Goal: Information Seeking & Learning: Compare options

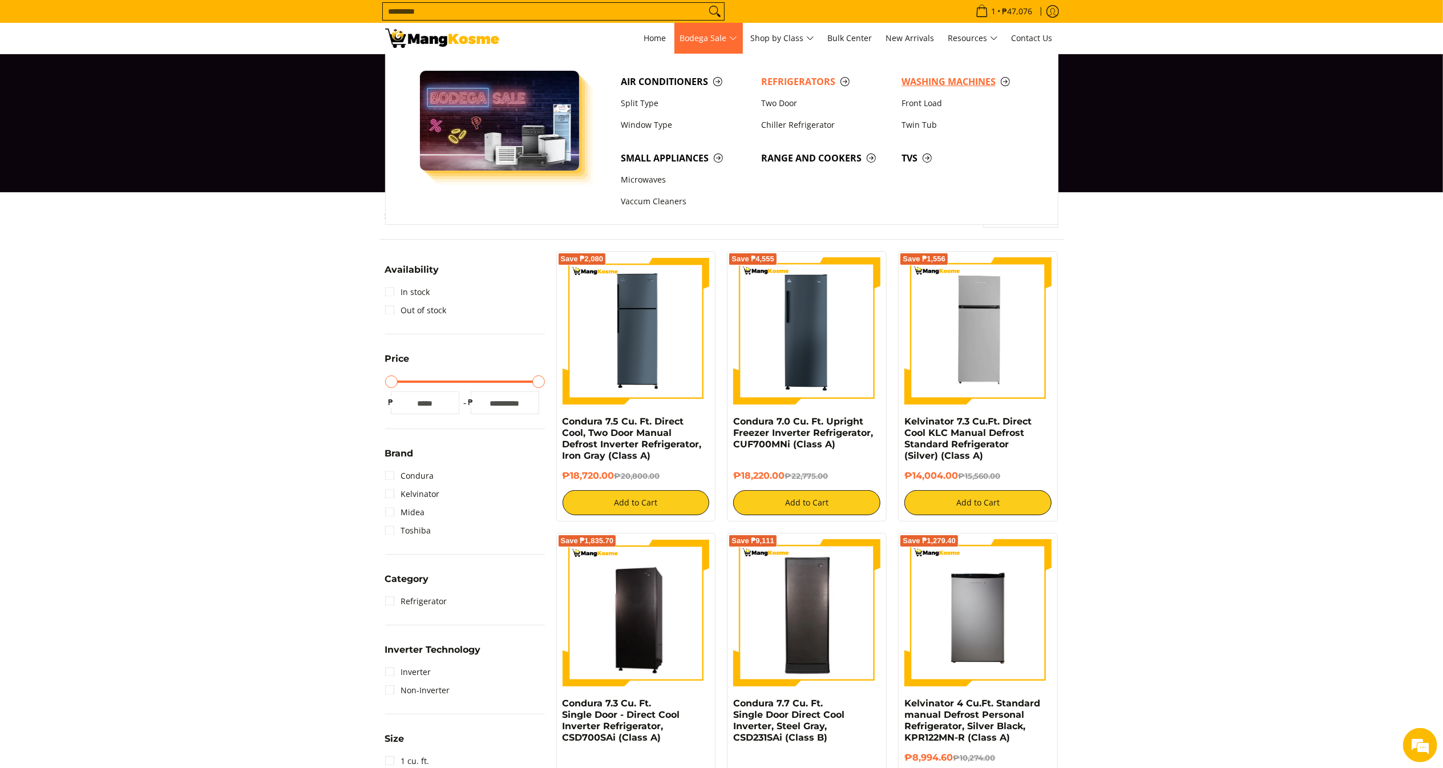
click at [922, 81] on span "Washing Machines" at bounding box center [966, 82] width 129 height 14
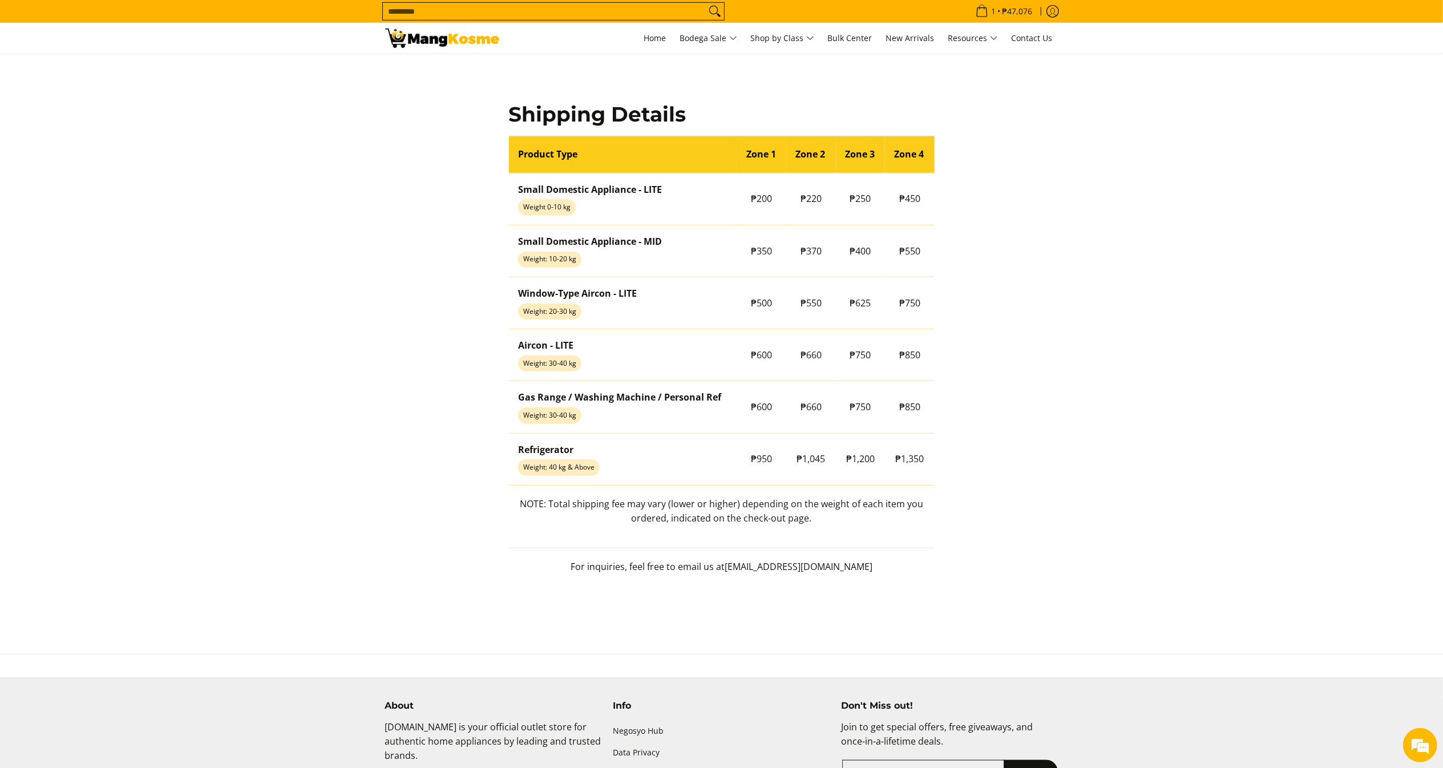
scroll to position [932, 0]
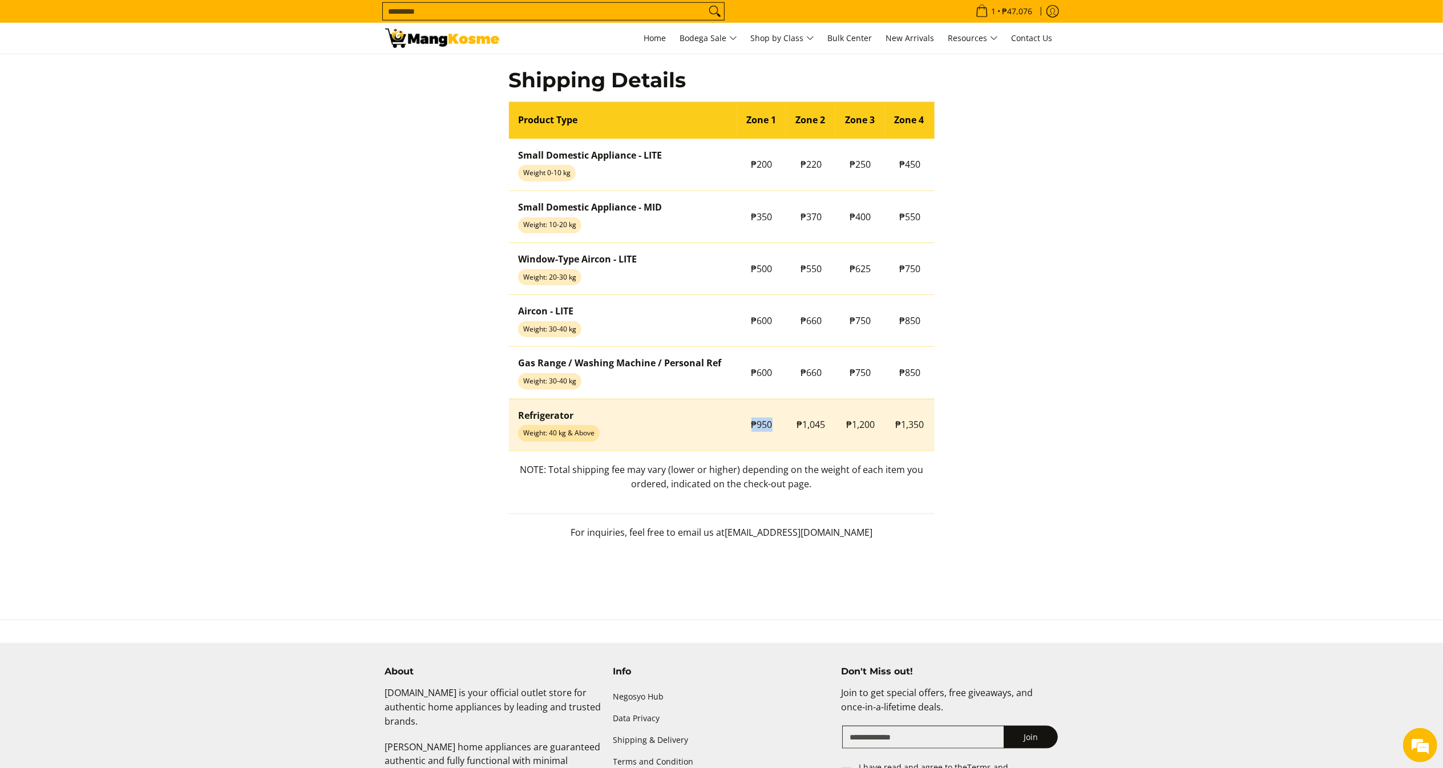
drag, startPoint x: 749, startPoint y: 427, endPoint x: 777, endPoint y: 423, distance: 28.7
click at [777, 423] on td "₱950" at bounding box center [762, 425] width 50 height 52
copy span "₱950"
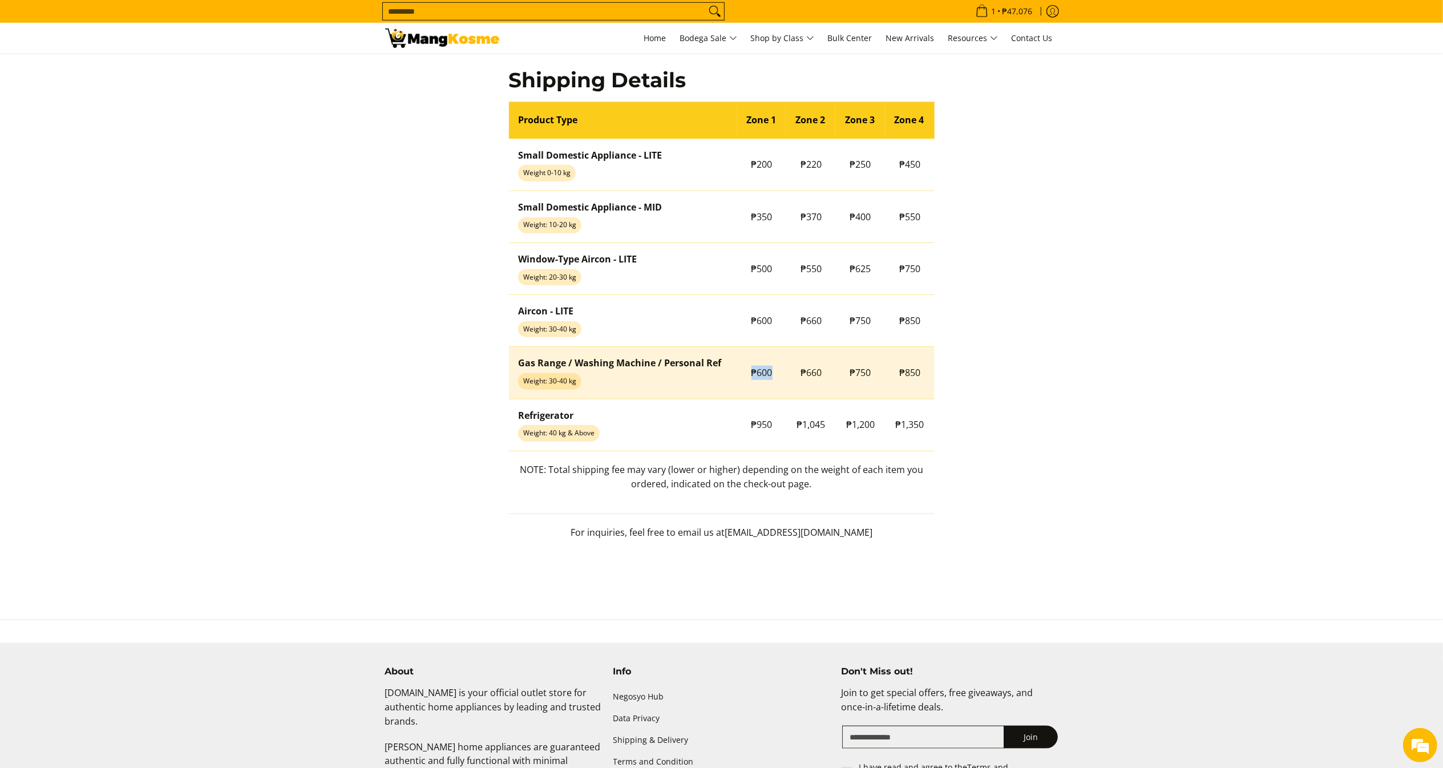
drag, startPoint x: 737, startPoint y: 376, endPoint x: 781, endPoint y: 374, distance: 44.0
click at [781, 374] on td "₱600" at bounding box center [762, 373] width 50 height 52
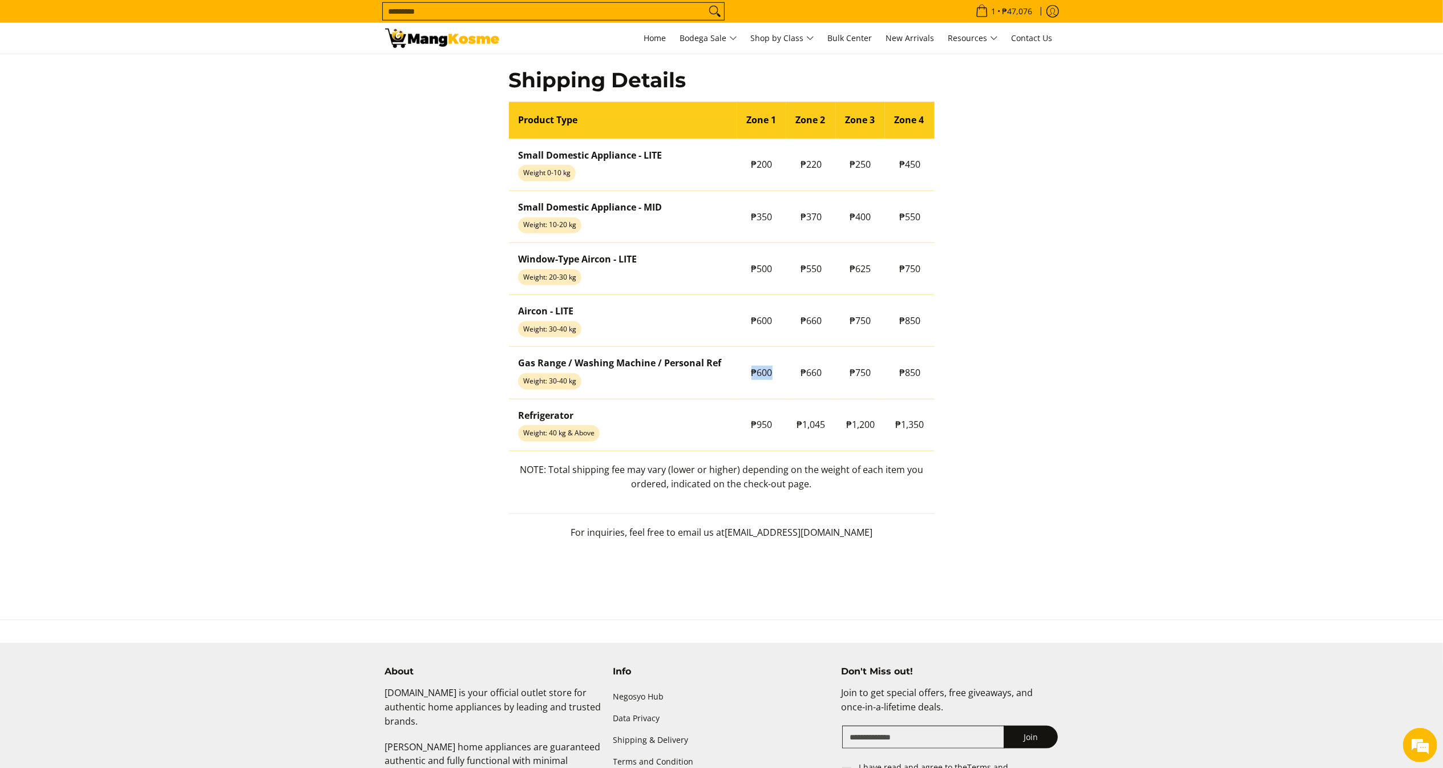
copy td "₱600"
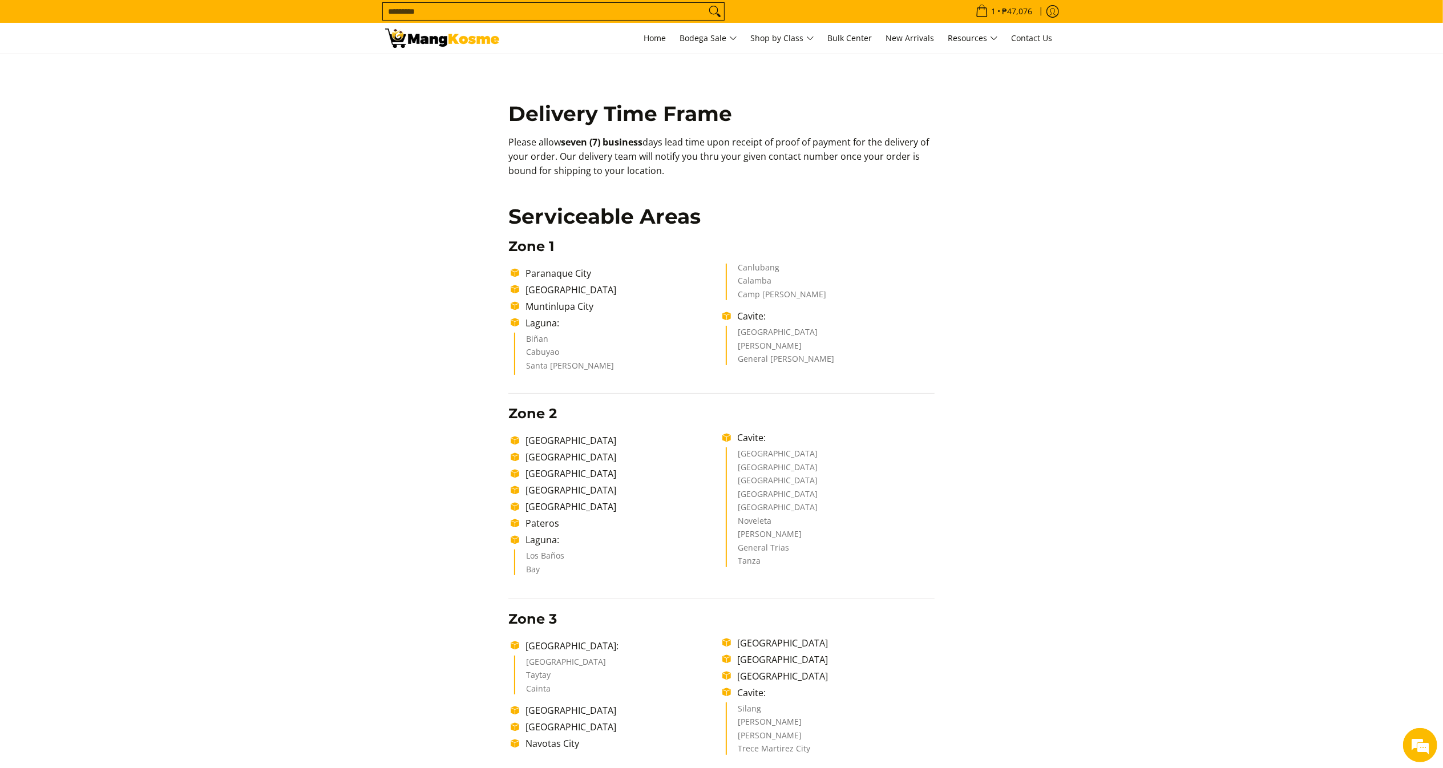
scroll to position [92, 0]
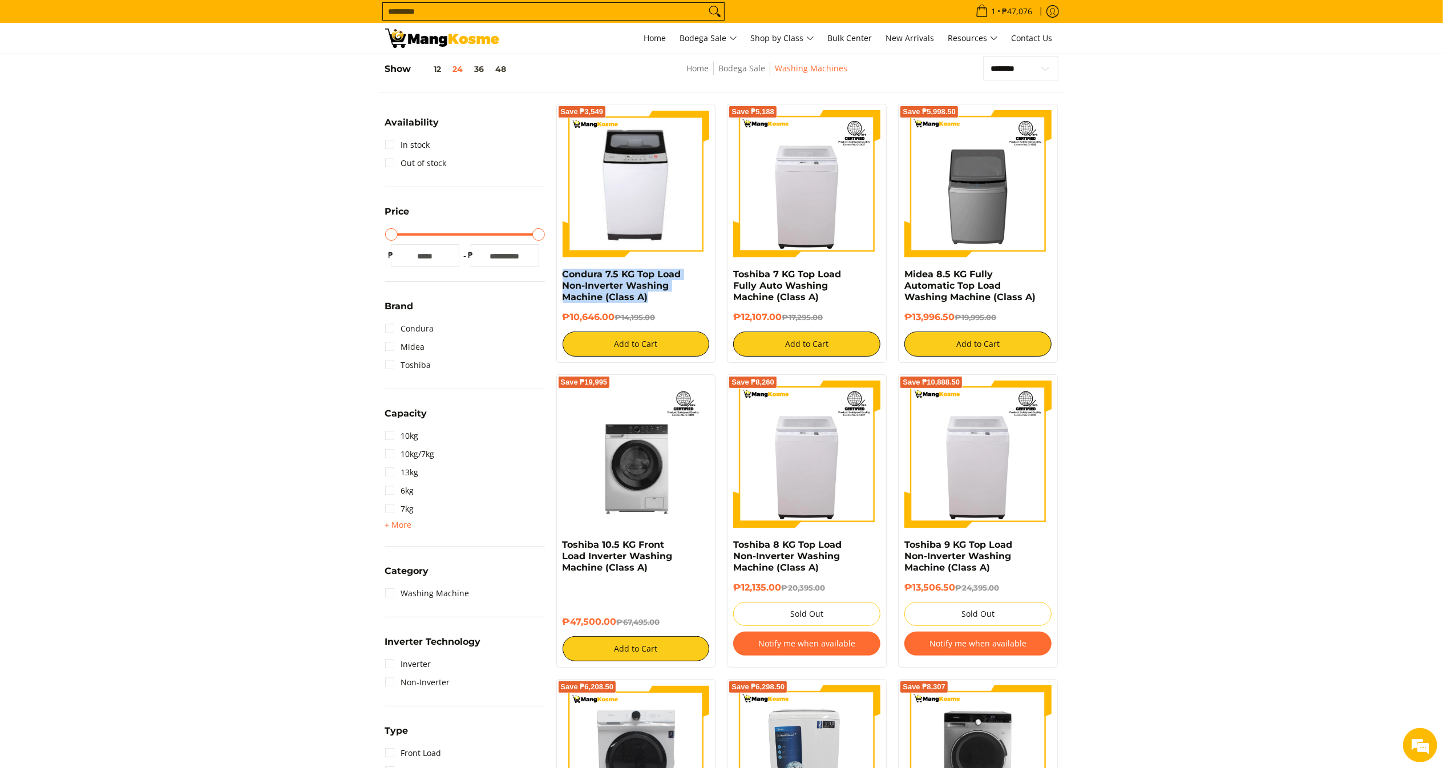
drag, startPoint x: 660, startPoint y: 299, endPoint x: 558, endPoint y: 272, distance: 105.2
click at [558, 272] on div "Save ₱3,549 Condura 7.5 KG Top Load Non-Inverter Washing Machine (Class A) ₱10,…" at bounding box center [636, 233] width 160 height 259
copy link "Condura 7.5 KG Top Load Non-Inverter Washing Machine (Class A)"
copy h6 "₱10,646.00"
drag, startPoint x: 613, startPoint y: 314, endPoint x: 562, endPoint y: 319, distance: 51.1
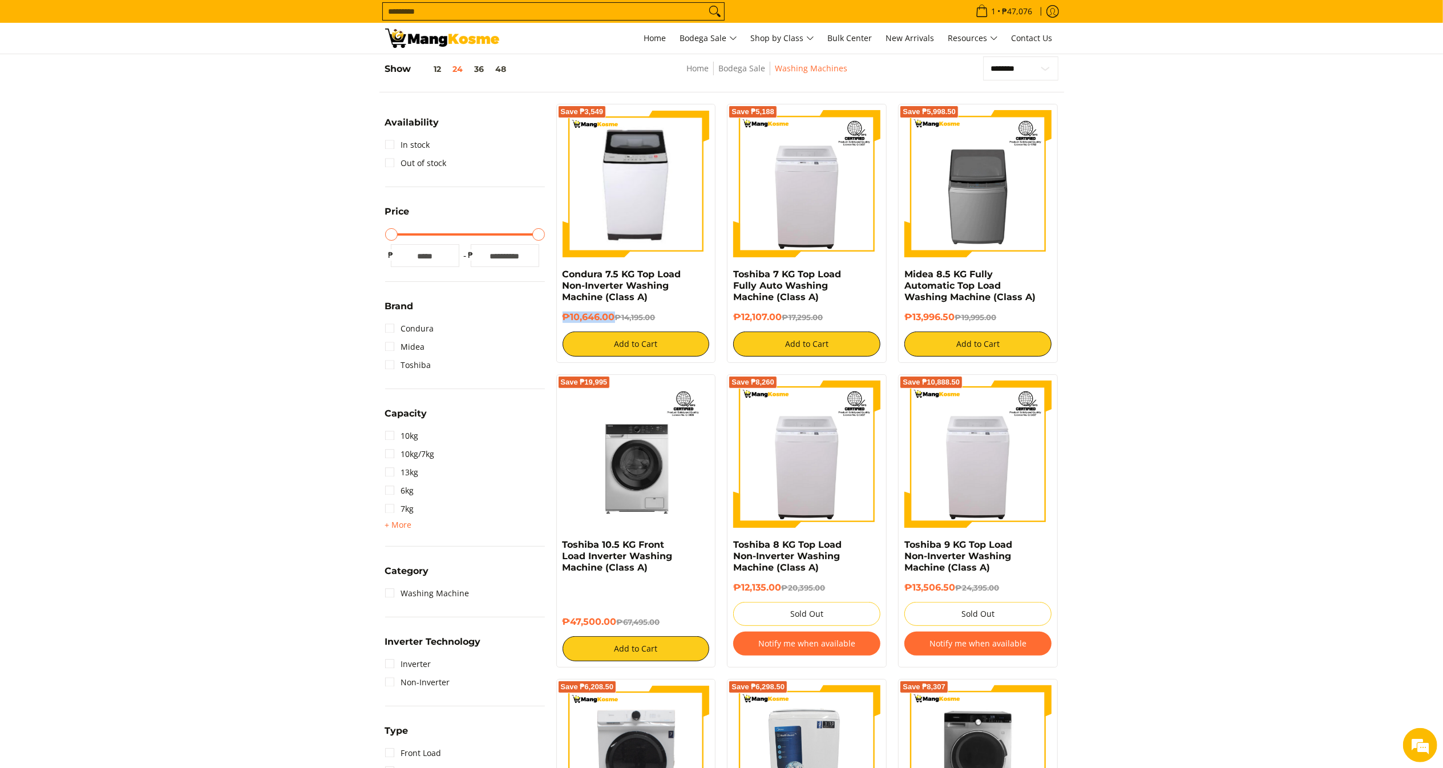
click at [563, 319] on h6 "₱10,646.00 ₱14,195.00" at bounding box center [636, 317] width 147 height 11
copy link "Toshiba 7 KG Top Load Fully Auto Washing Machine (Class A)"
drag, startPoint x: 806, startPoint y: 294, endPoint x: 733, endPoint y: 277, distance: 75.0
click at [733, 277] on h4 "Toshiba 7 KG Top Load Fully Auto Washing Machine (Class A)" at bounding box center [806, 286] width 147 height 34
copy h6 "₱12,107.00"
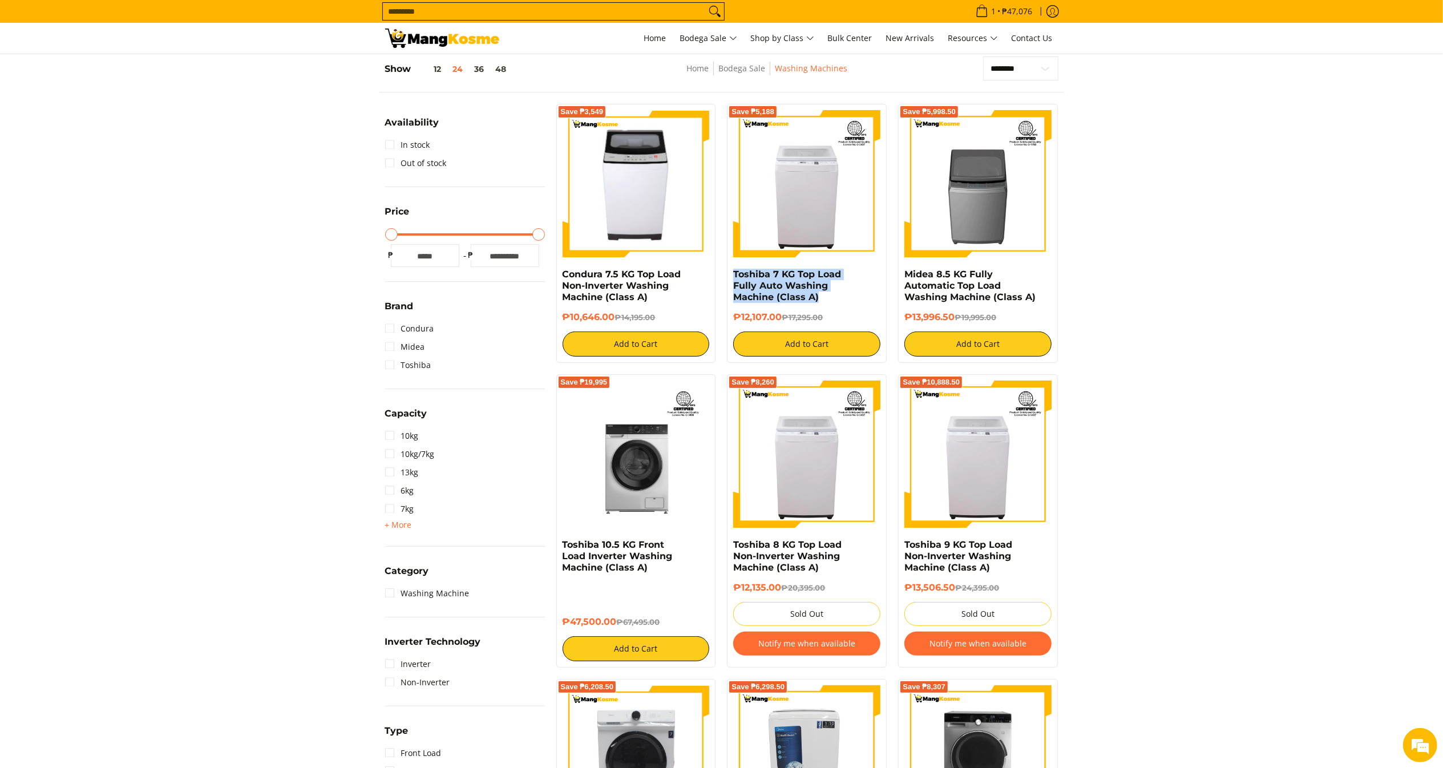
drag, startPoint x: 784, startPoint y: 317, endPoint x: 733, endPoint y: 319, distance: 50.8
click at [733, 319] on div "Save ₱5,188 Toshiba 7 KG Top Load Fully Auto Washing Machine (Class A) ₱12,107.…" at bounding box center [807, 233] width 160 height 259
drag, startPoint x: 1050, startPoint y: 297, endPoint x: 900, endPoint y: 273, distance: 152.0
click at [904, 275] on div "Save ₱5,998.50 Midea 8.5 KG Fully Automatic Top Load Washing Machine (Class A) …" at bounding box center [978, 233] width 160 height 259
copy link "Midea 8.5 KG Fully Automatic Top Load Washing Machine (Class A)"
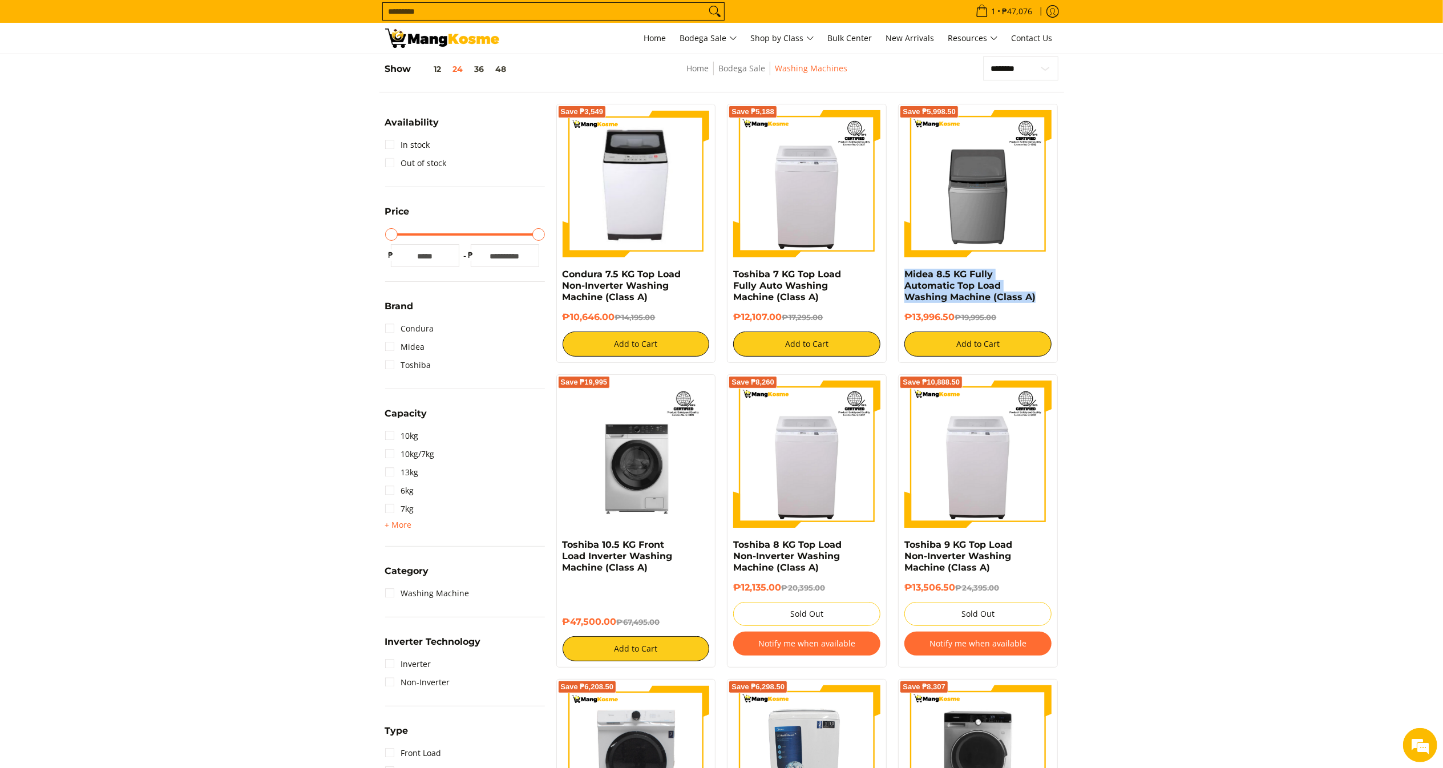
drag, startPoint x: 952, startPoint y: 320, endPoint x: 903, endPoint y: 317, distance: 49.7
click at [906, 319] on h6 "₱13,996.50 ₱19,995.00" at bounding box center [978, 317] width 147 height 11
copy h6 "₱13,996.50"
copy link "Toshiba 10.5 KG Front Load Inverter Washing Machine (Class A)"
drag, startPoint x: 681, startPoint y: 577, endPoint x: 563, endPoint y: 542, distance: 123.2
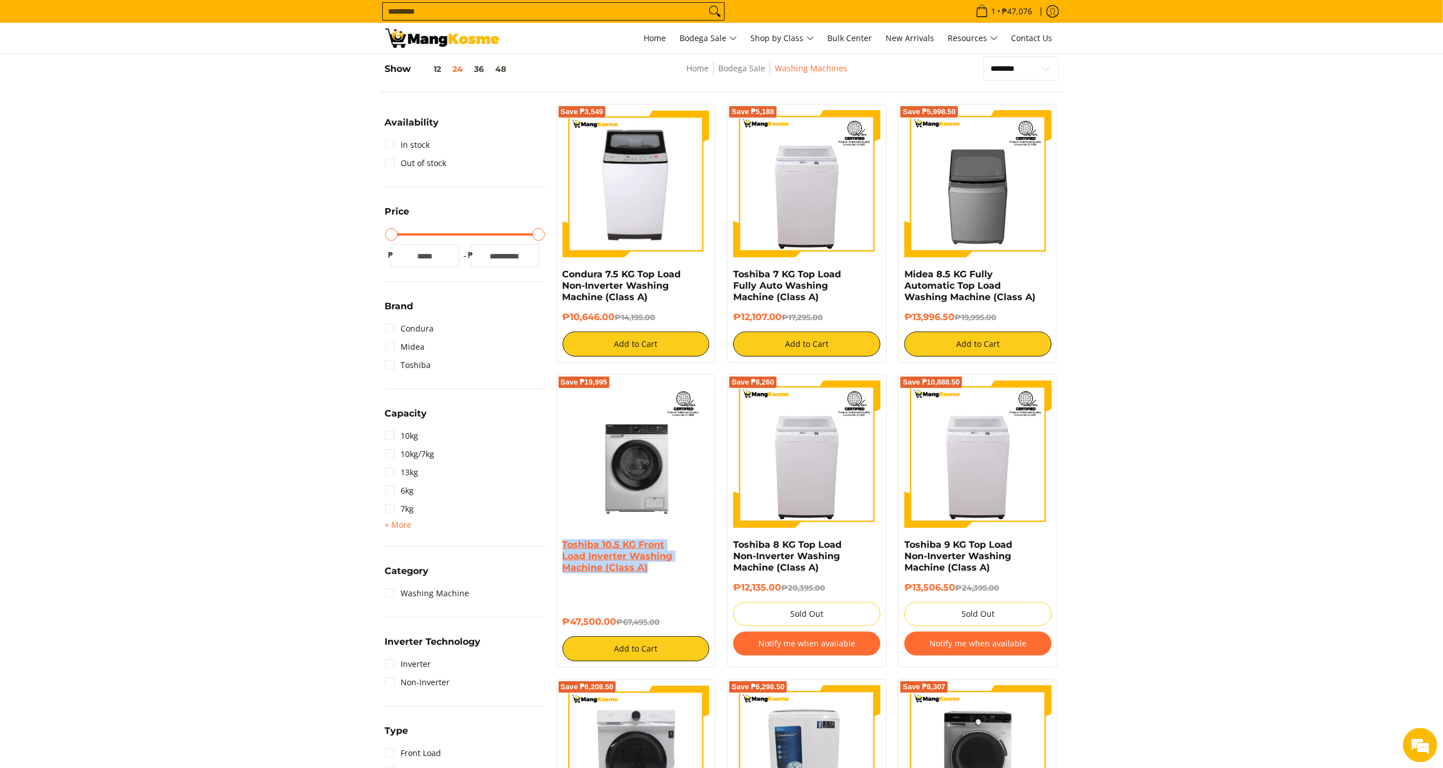
click at [563, 542] on div "Toshiba 10.5 KG Front Load Inverter Washing Machine (Class A)" at bounding box center [636, 560] width 147 height 43
drag, startPoint x: 615, startPoint y: 620, endPoint x: 551, endPoint y: 618, distance: 64.5
click at [555, 620] on div "Save ₱19,995 Toshiba 10.5 KG Front Load Inverter Washing Machine (Class A) ₱47,…" at bounding box center [636, 520] width 171 height 293
copy h6 "₱47,500.00"
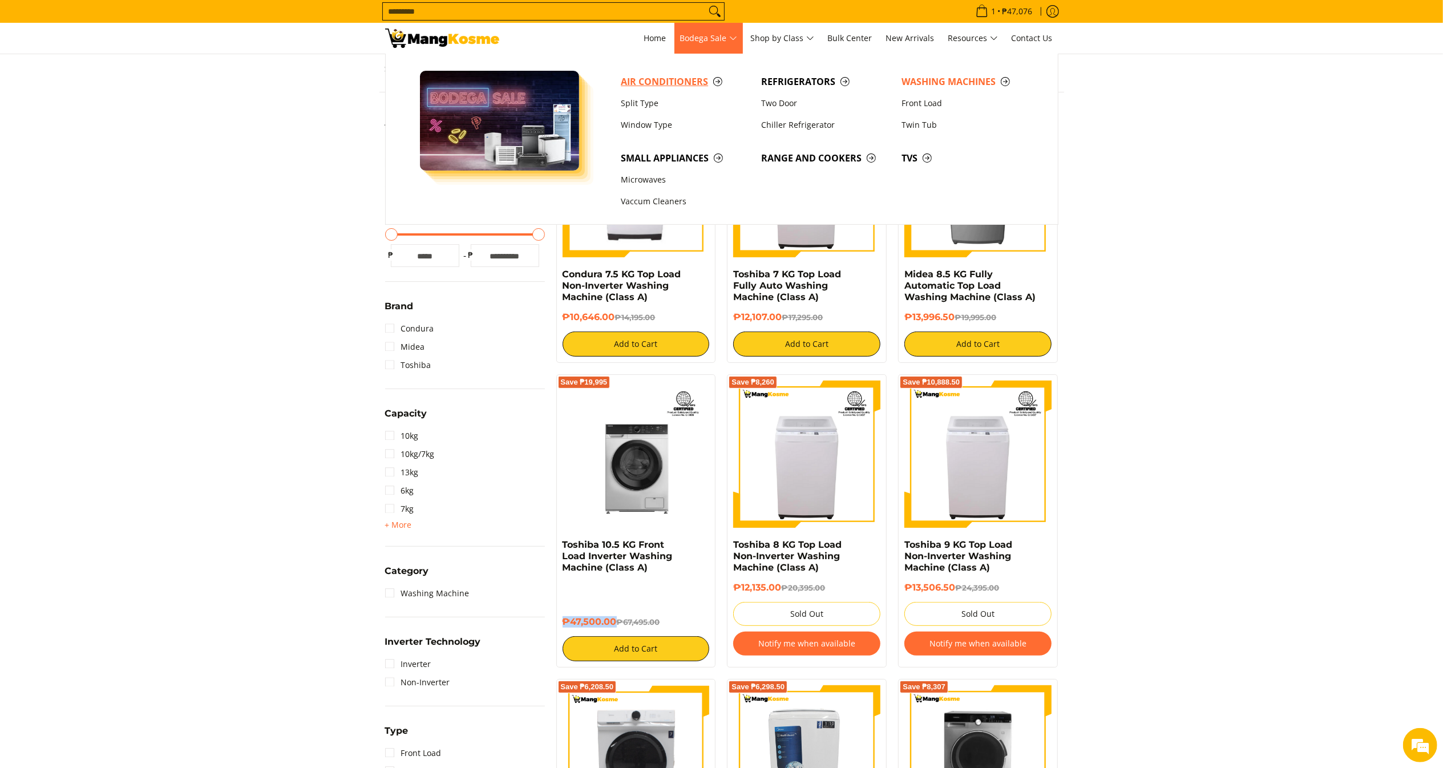
click at [689, 84] on span "Air Conditioners" at bounding box center [685, 82] width 129 height 14
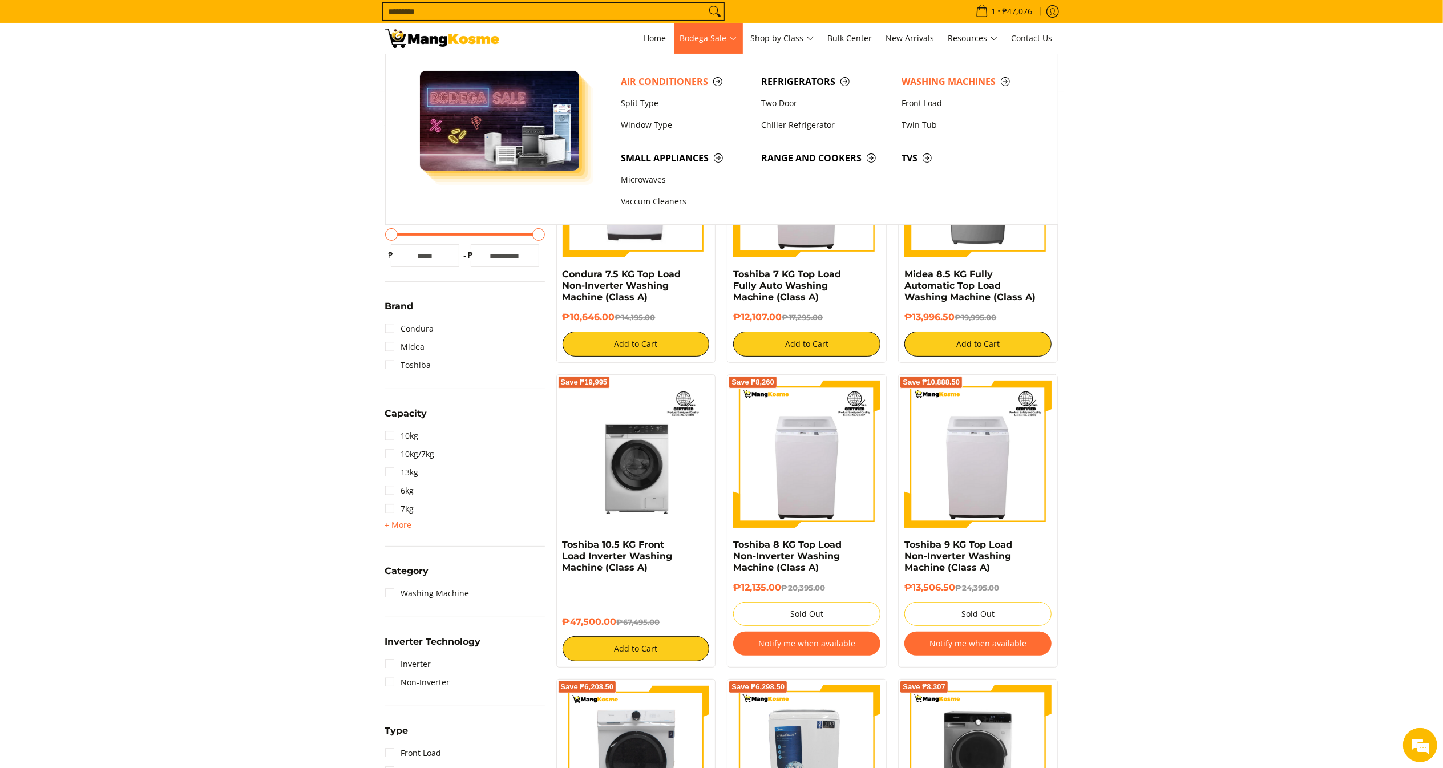
click at [692, 84] on span "Air Conditioners" at bounding box center [685, 82] width 129 height 14
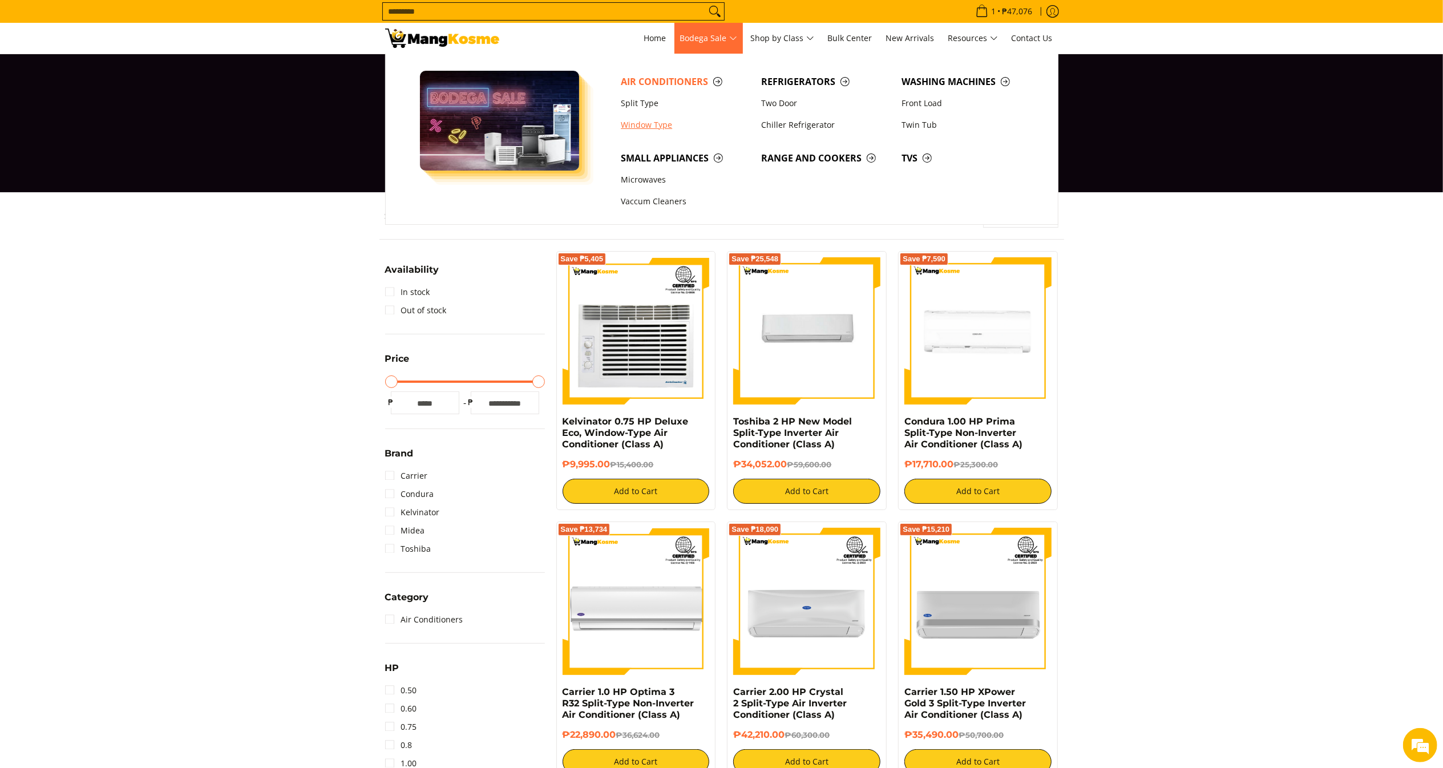
click at [675, 116] on link "Window Type" at bounding box center [685, 125] width 140 height 22
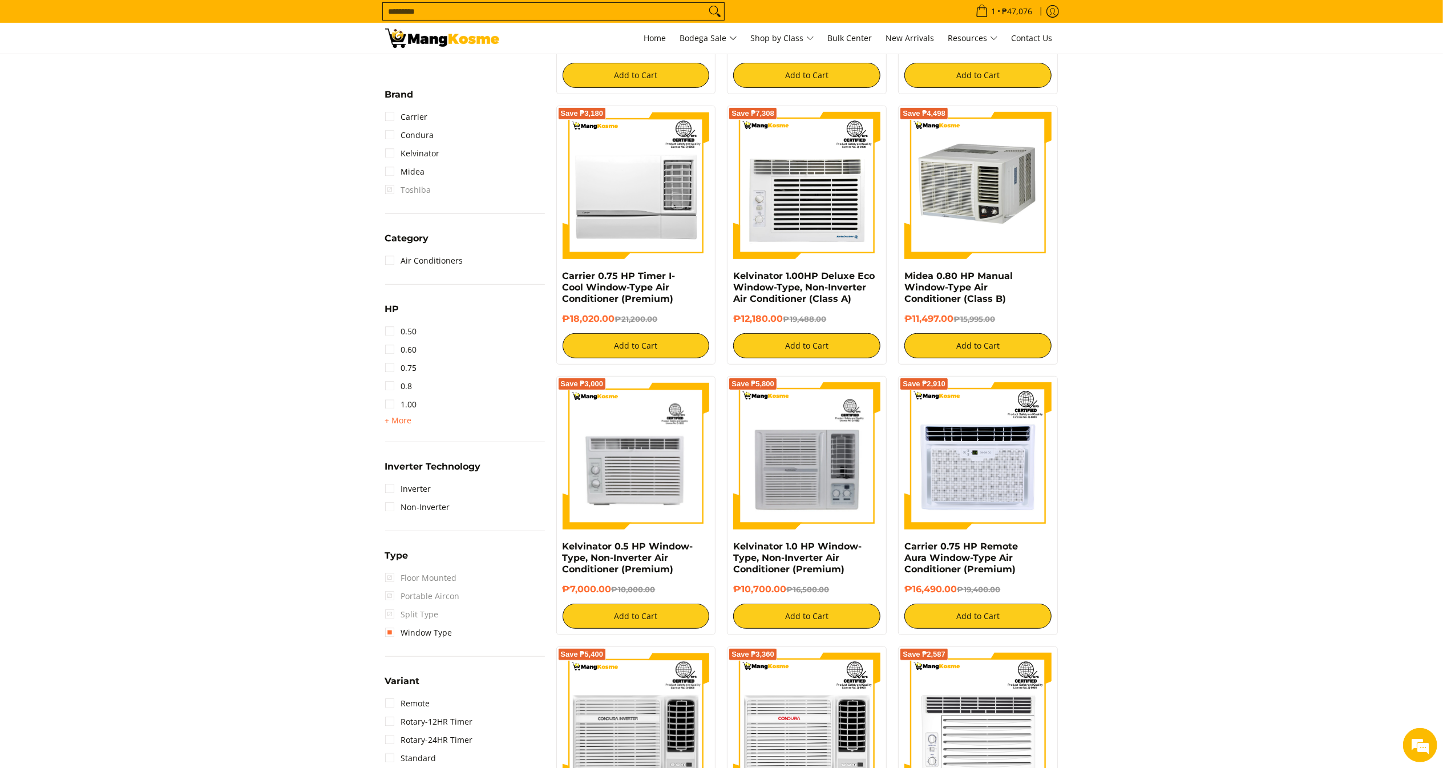
scroll to position [437, 0]
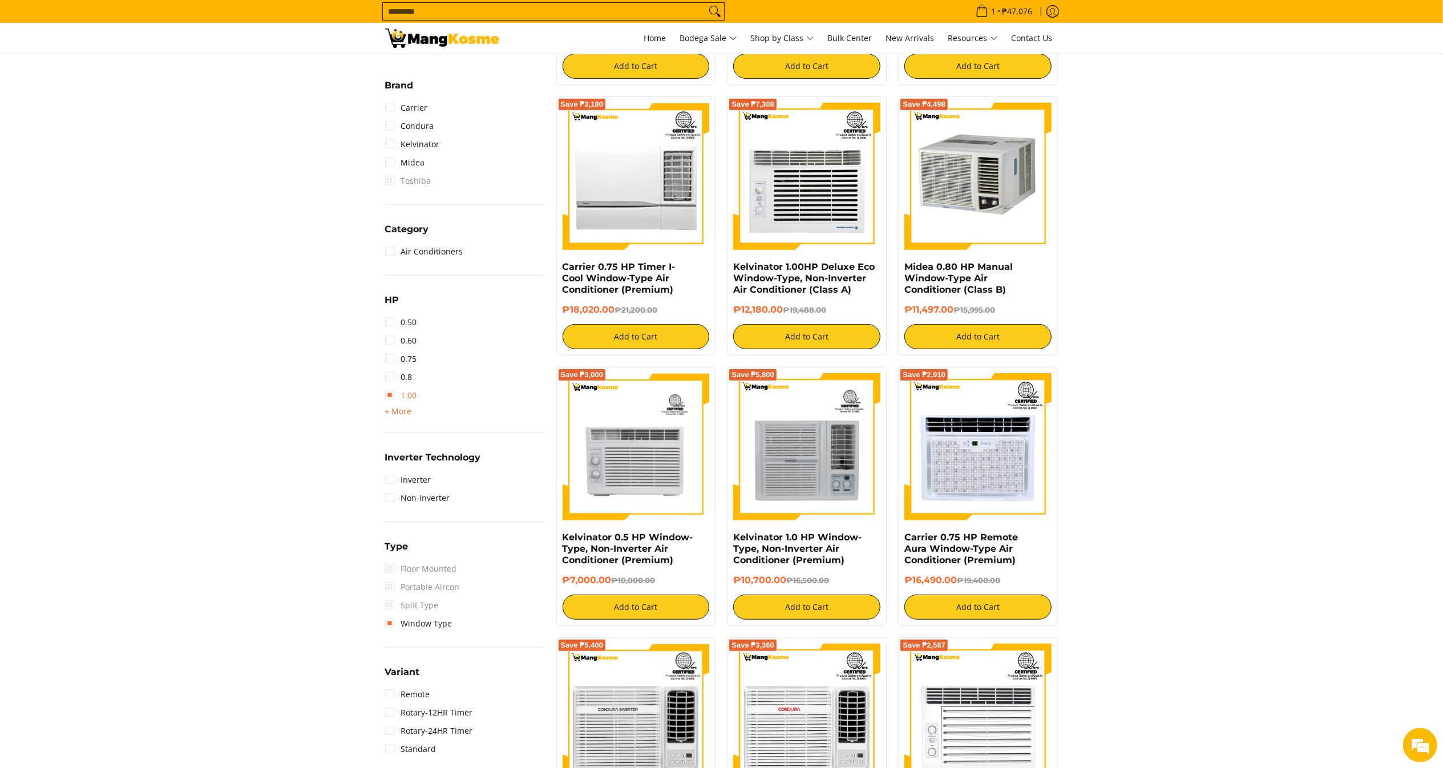
click at [402, 396] on link "1.00" at bounding box center [401, 395] width 32 height 18
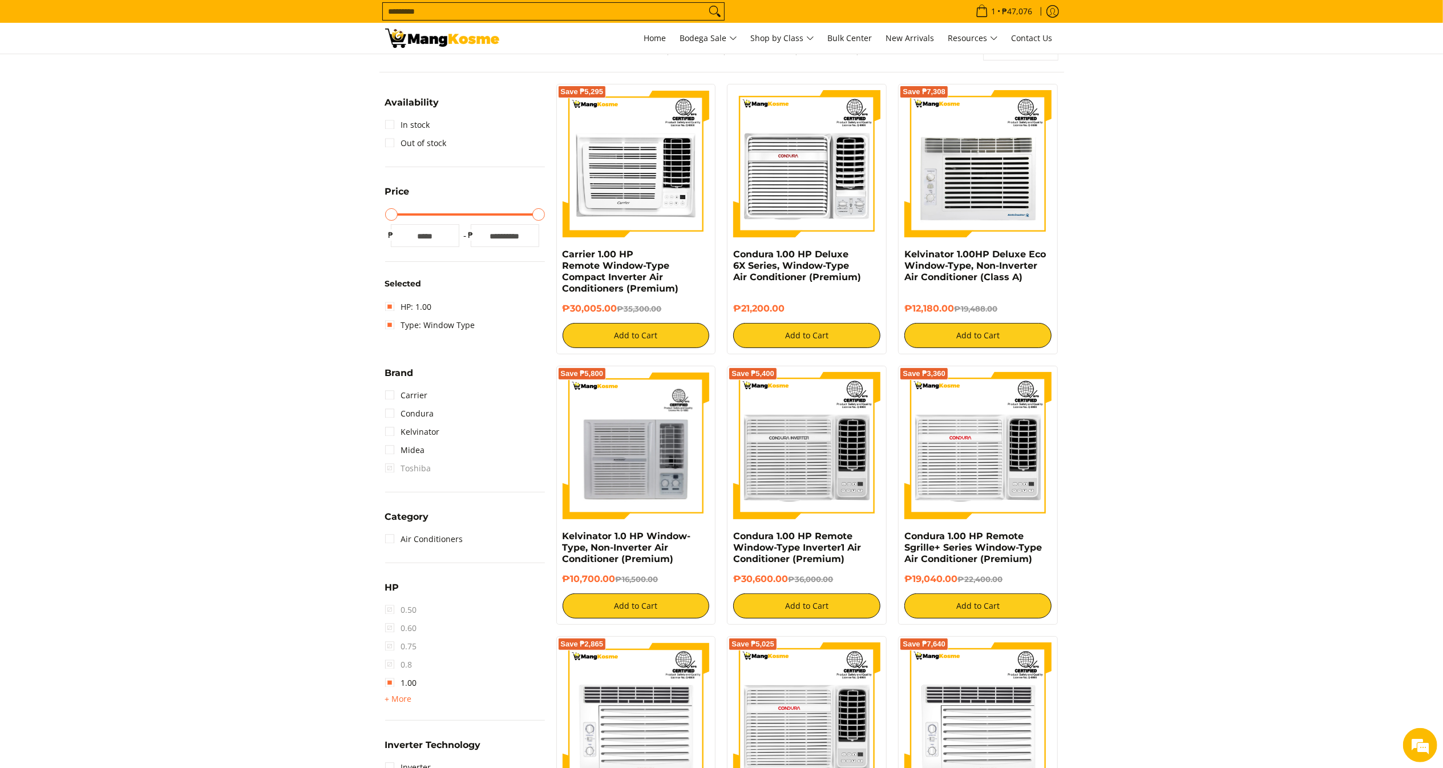
scroll to position [149, 0]
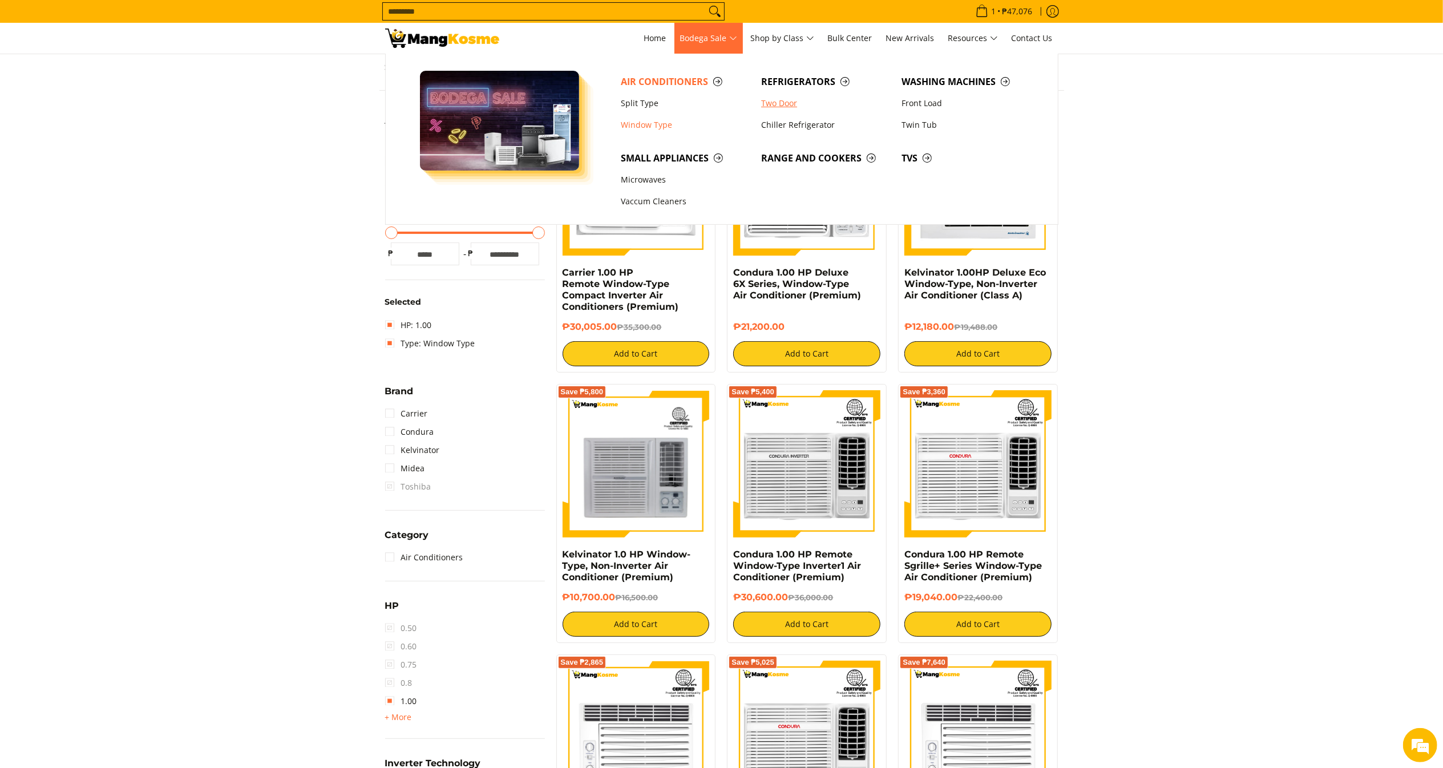
click at [799, 96] on link "Two Door" at bounding box center [826, 103] width 140 height 22
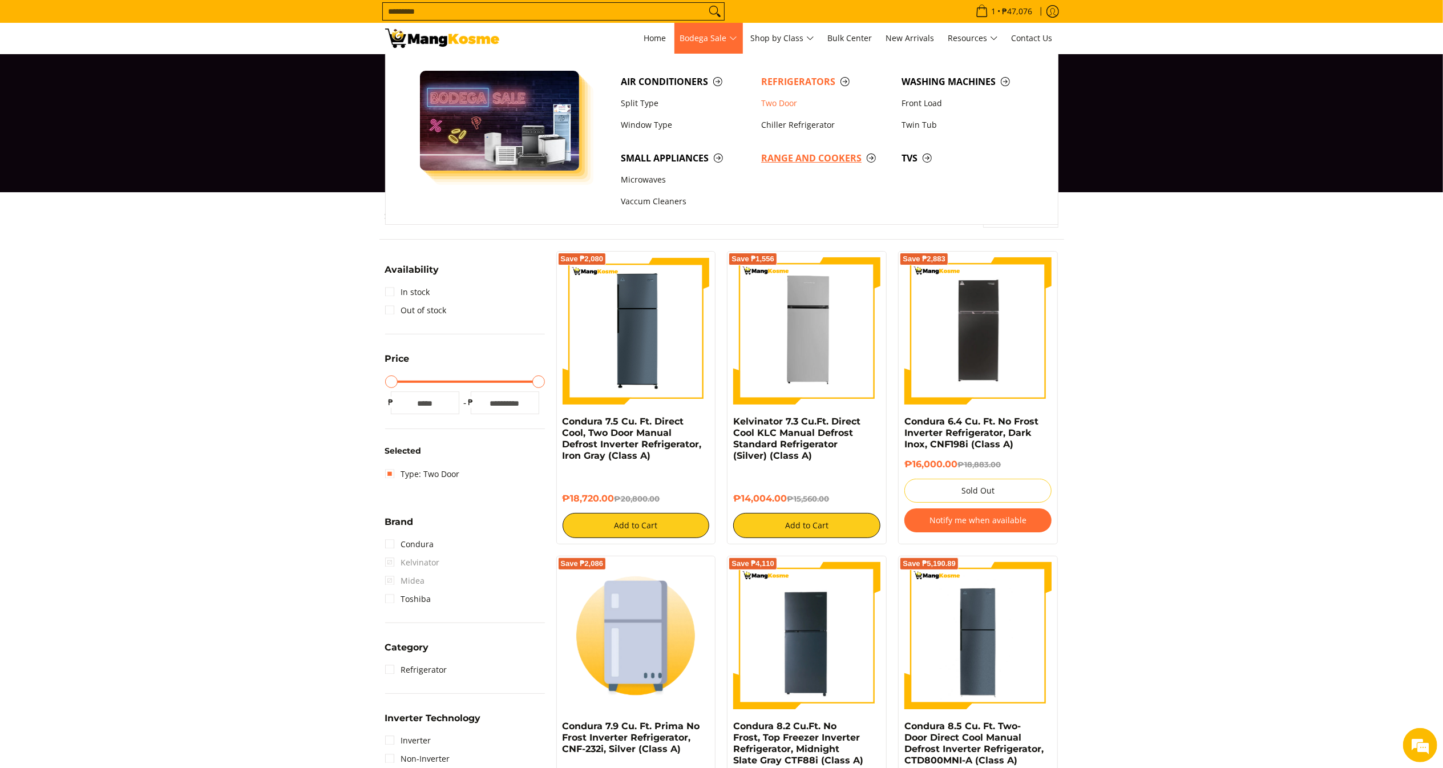
click at [796, 152] on span "Range and Cookers" at bounding box center [825, 158] width 129 height 14
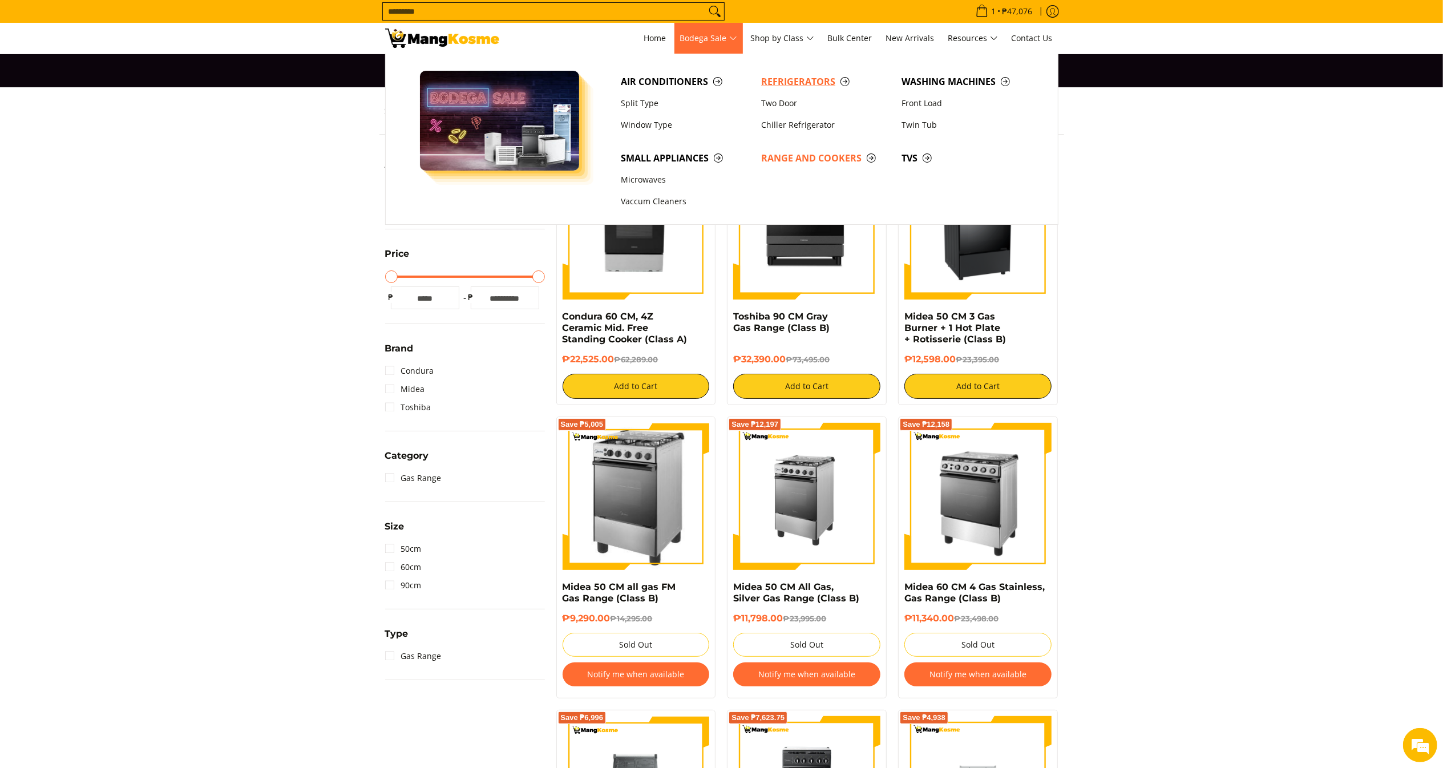
click at [780, 81] on span "Refrigerators" at bounding box center [825, 82] width 129 height 14
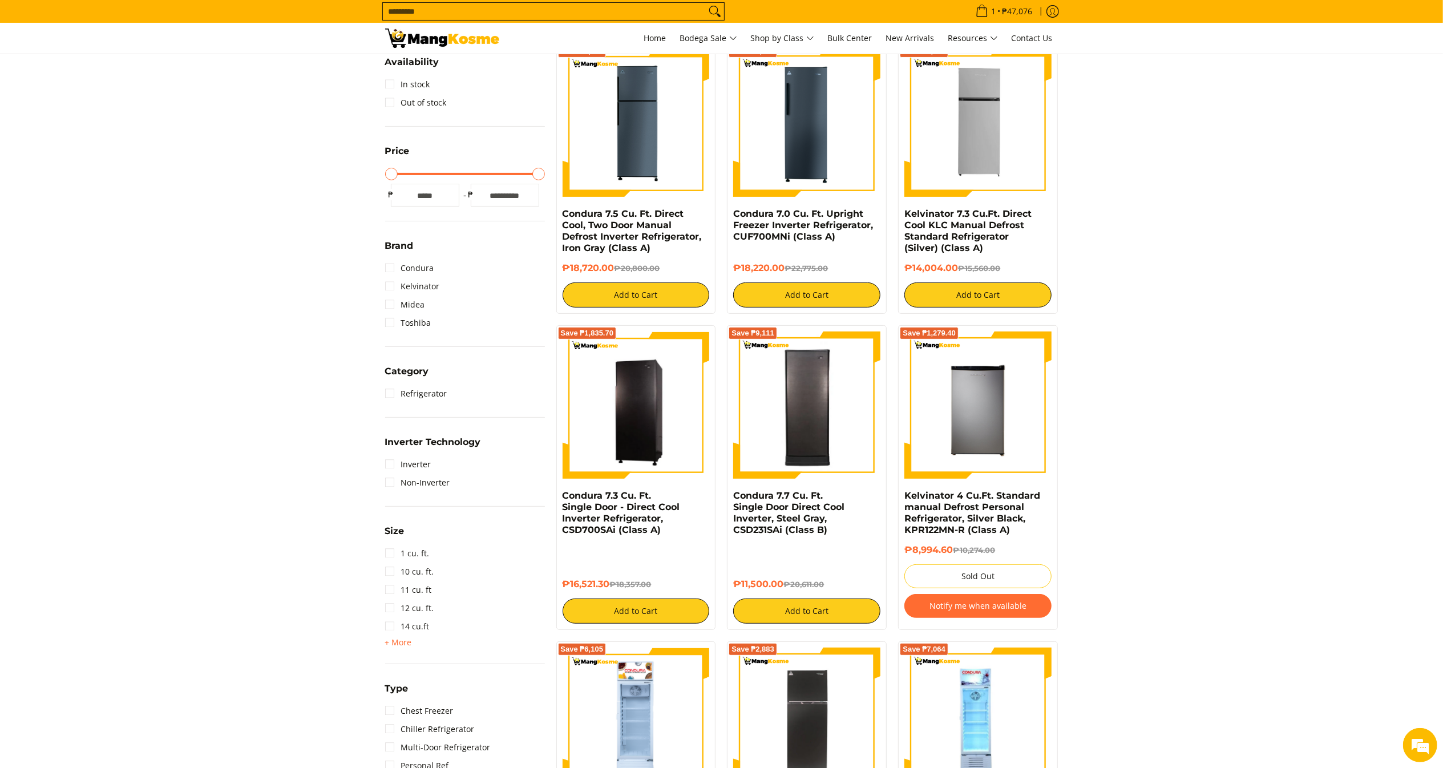
scroll to position [204, 0]
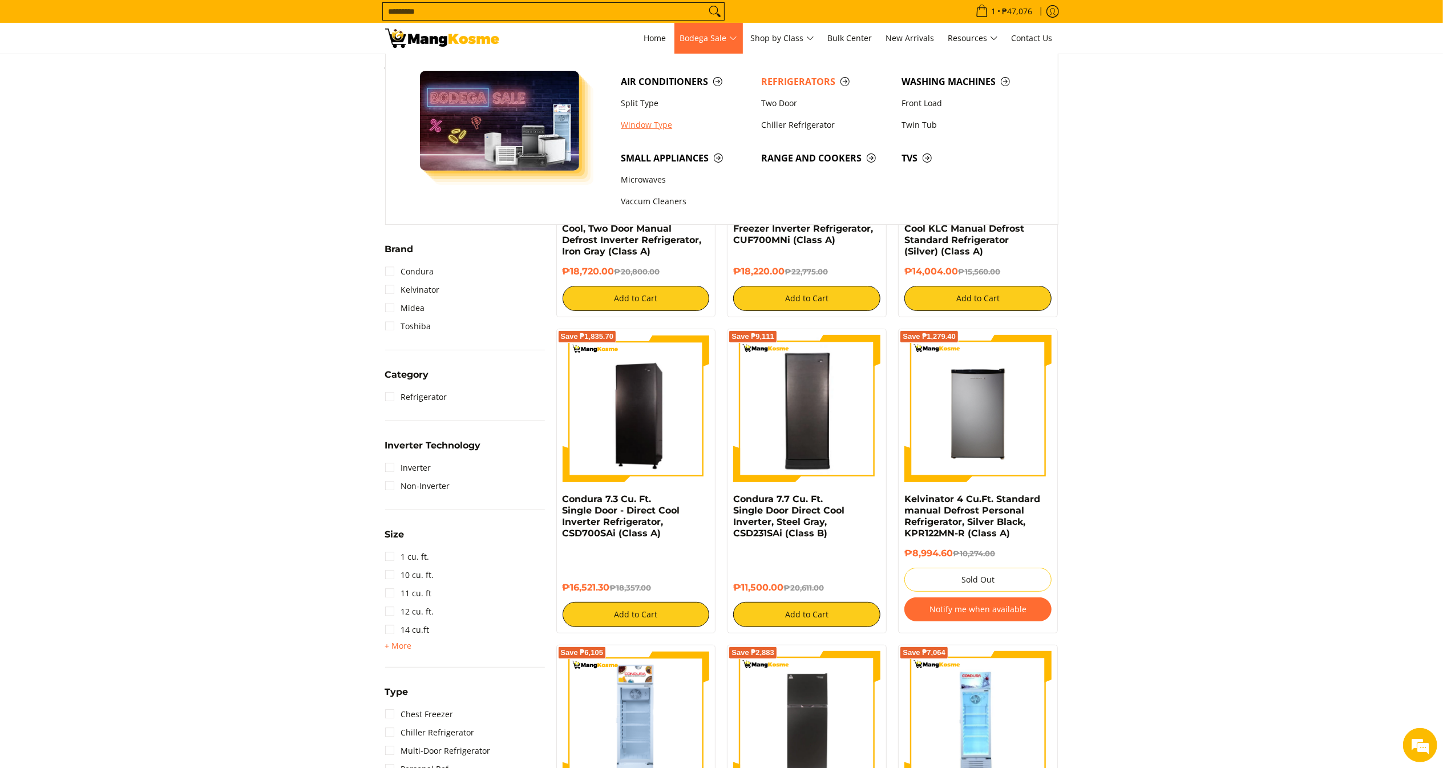
click at [647, 126] on link "Window Type" at bounding box center [685, 125] width 140 height 22
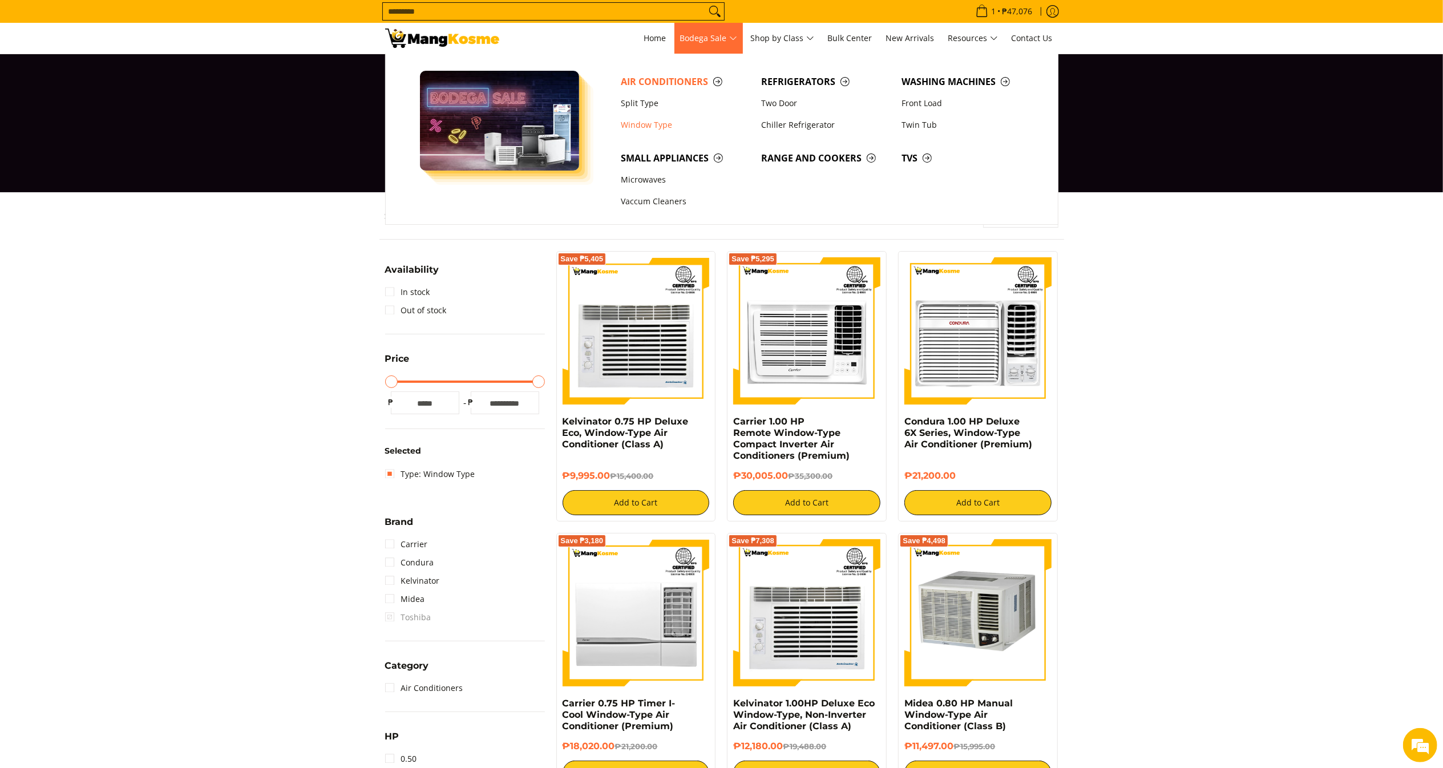
click at [717, 40] on span "Bodega Sale" at bounding box center [708, 38] width 57 height 14
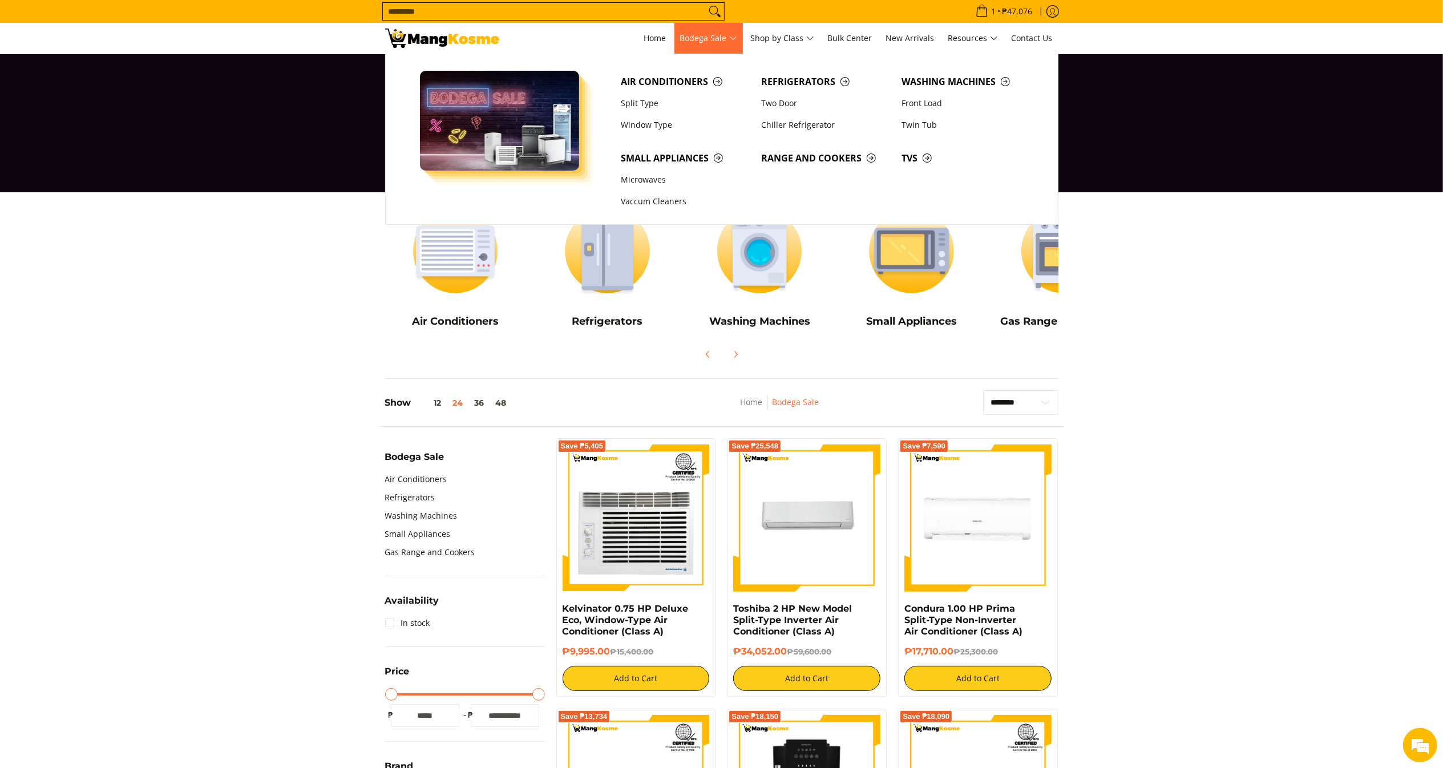
click at [716, 33] on span "Bodega Sale" at bounding box center [708, 38] width 57 height 14
click at [829, 162] on span "Range and Cookers" at bounding box center [825, 158] width 129 height 14
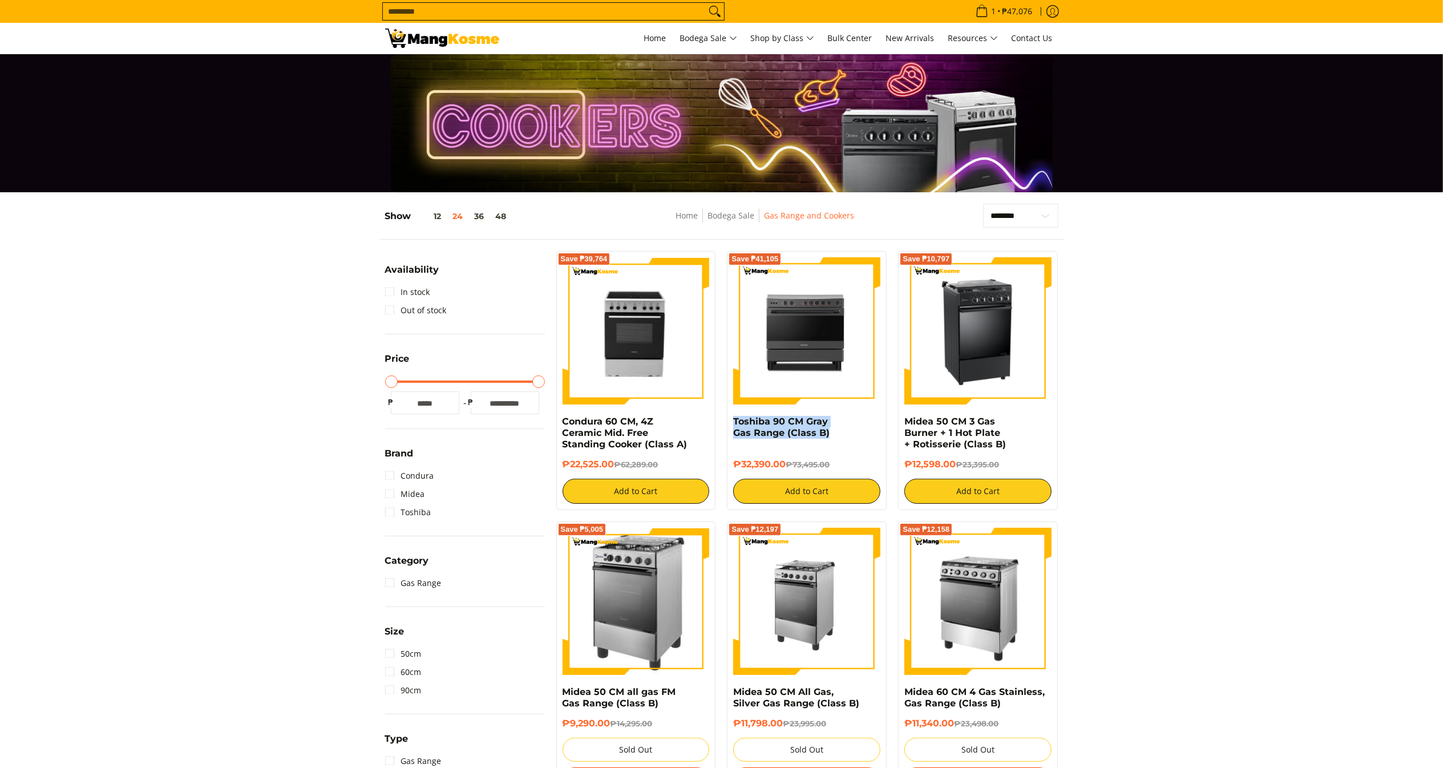
click at [733, 420] on div "Save ₱41,105 Toshiba 90 CM Gray Gas Range (Class B) ₱32,390.00 ₱73,495.00 Add t…" at bounding box center [807, 380] width 160 height 259
drag, startPoint x: 788, startPoint y: 467, endPoint x: 727, endPoint y: 465, distance: 60.6
click at [727, 465] on div "Save ₱41,105 Toshiba 90 CM Gray Gas Range (Class B) ₱32,390.00 ₱73,495.00 Add t…" at bounding box center [807, 380] width 160 height 259
drag, startPoint x: 1052, startPoint y: 438, endPoint x: 899, endPoint y: 426, distance: 153.4
click at [899, 426] on div "Save ₱10,797 Midea 50 CM 3 Gas Burner + 1 Hot Plate + Rotisserie (Class B) ₱12,…" at bounding box center [978, 380] width 160 height 259
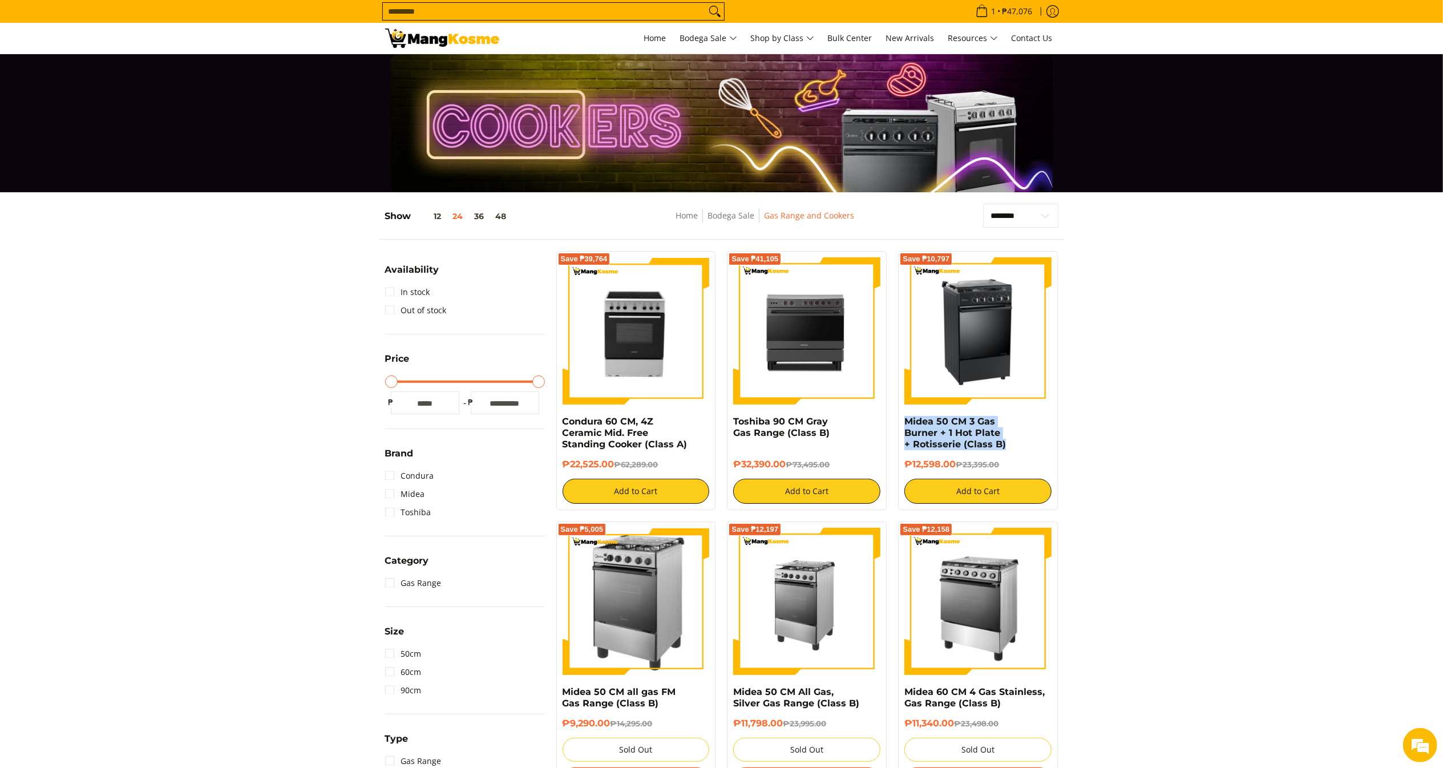
copy link "Midea 50 CM 3 Gas Burner + 1 Hot Plate + Rotisserie (Class B)"
drag, startPoint x: 954, startPoint y: 465, endPoint x: 902, endPoint y: 460, distance: 52.2
click at [902, 460] on div "Save ₱10,797 Midea 50 CM 3 Gas Burner + 1 Hot Plate + Rotisserie (Class B) ₱12,…" at bounding box center [978, 380] width 160 height 259
copy h6 "₱12,598.00"
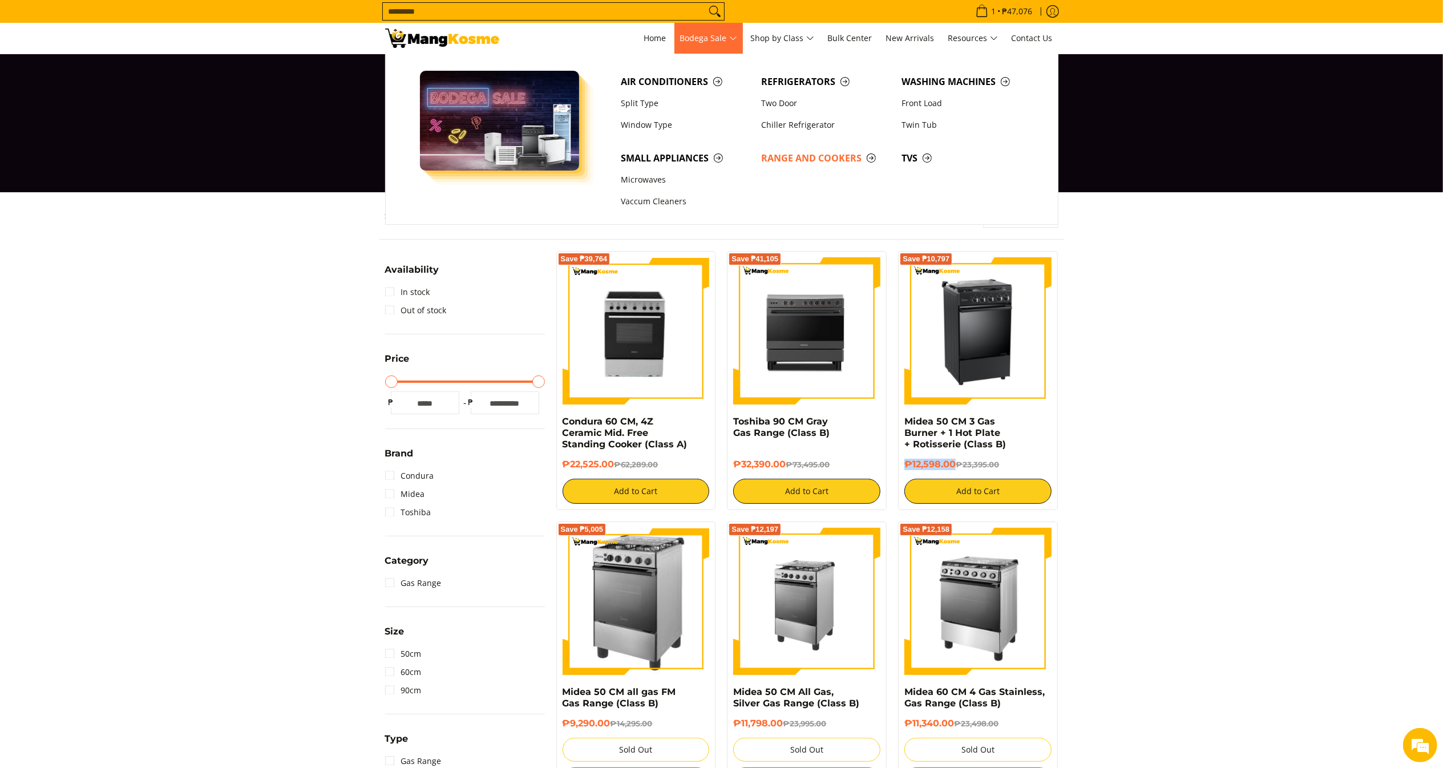
click at [729, 43] on span "Bodega Sale" at bounding box center [708, 38] width 57 height 14
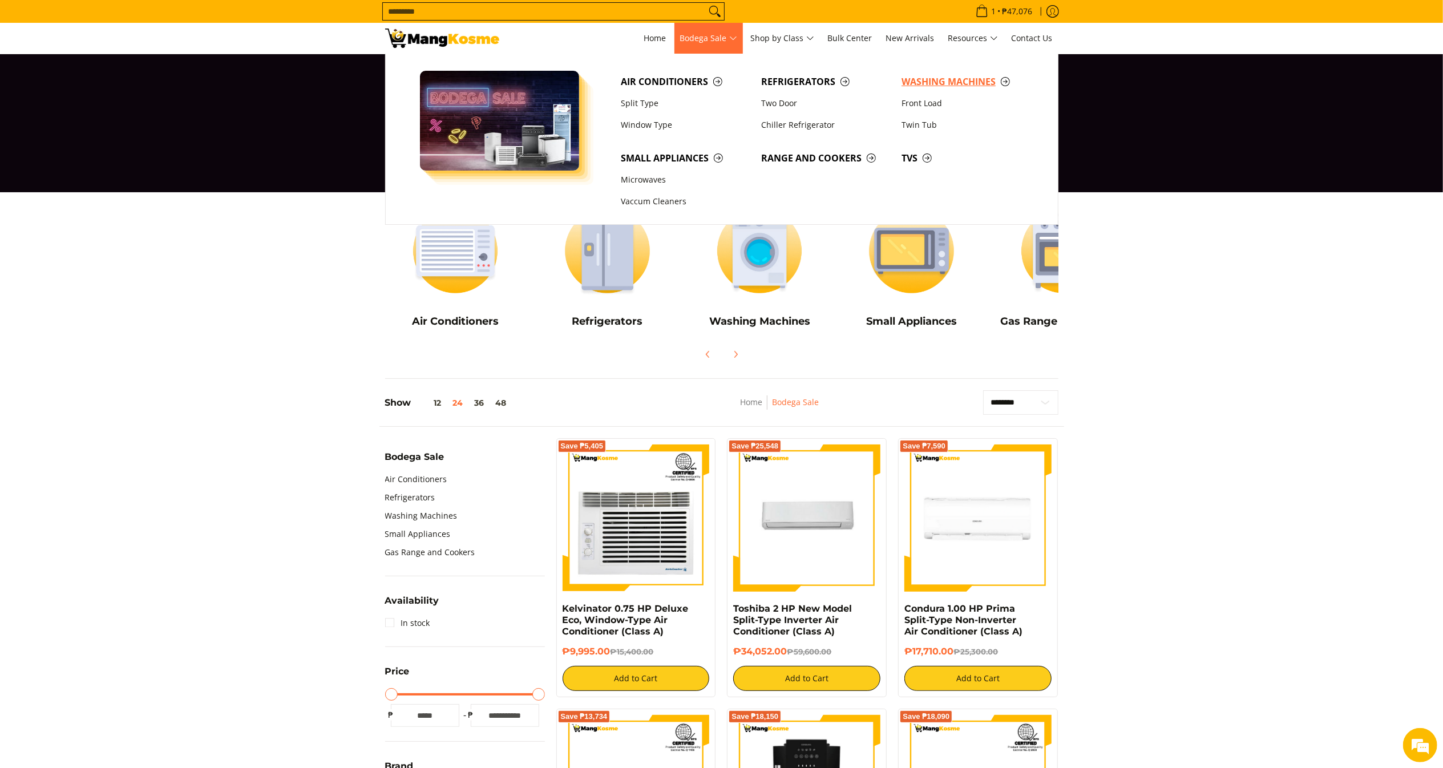
click at [976, 86] on span "Washing Machines" at bounding box center [966, 82] width 129 height 14
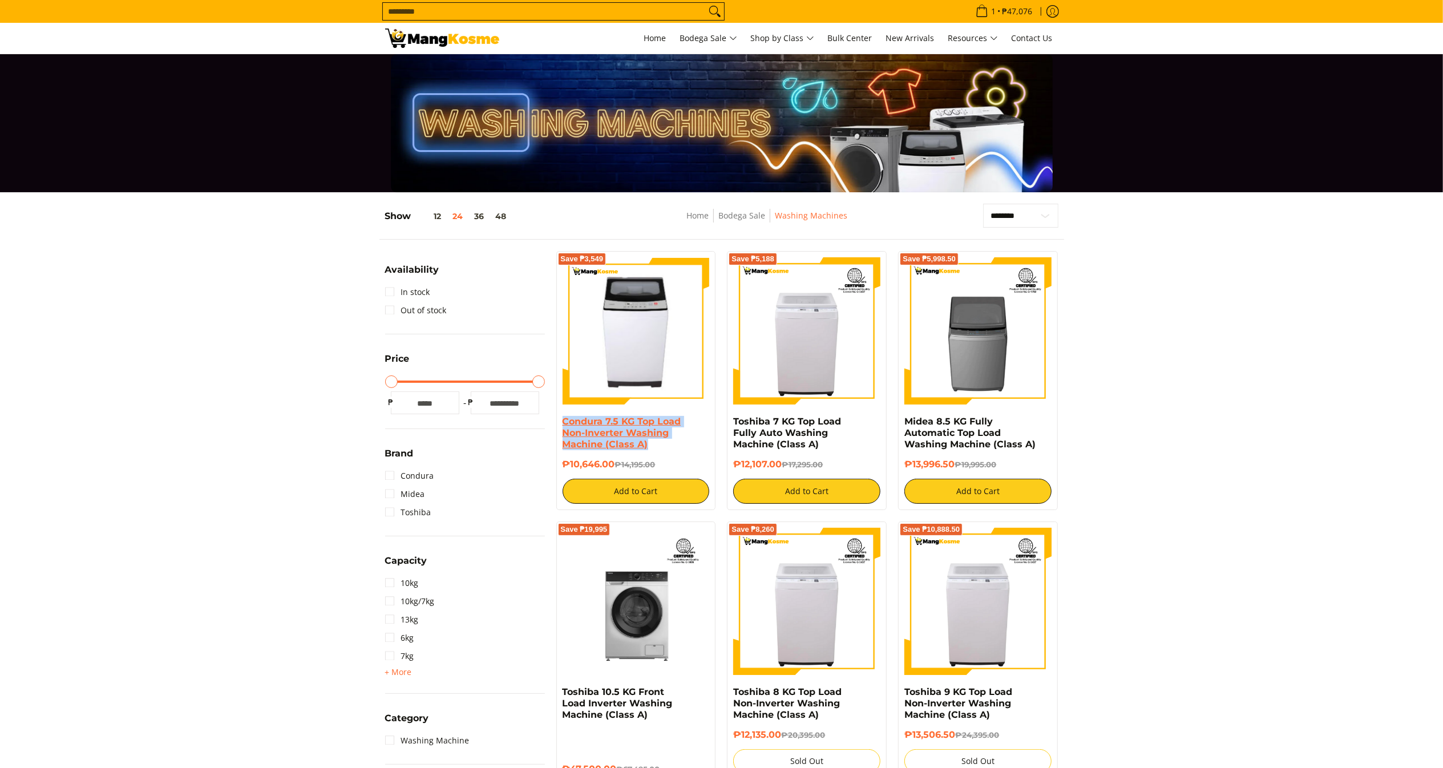
drag, startPoint x: 664, startPoint y: 451, endPoint x: 564, endPoint y: 425, distance: 103.3
click at [564, 425] on h4 "Condura 7.5 KG Top Load Non-Inverter Washing Machine (Class A)" at bounding box center [636, 433] width 147 height 34
copy link "Condura 7.5 KG Top Load Non-Inverter Washing Machine (Class A)"
drag, startPoint x: 614, startPoint y: 469, endPoint x: 560, endPoint y: 467, distance: 54.2
click at [560, 467] on div "Save ₱3,549 Condura 7.5 KG Top Load Non-Inverter Washing Machine (Class A) ₱10,…" at bounding box center [636, 380] width 160 height 259
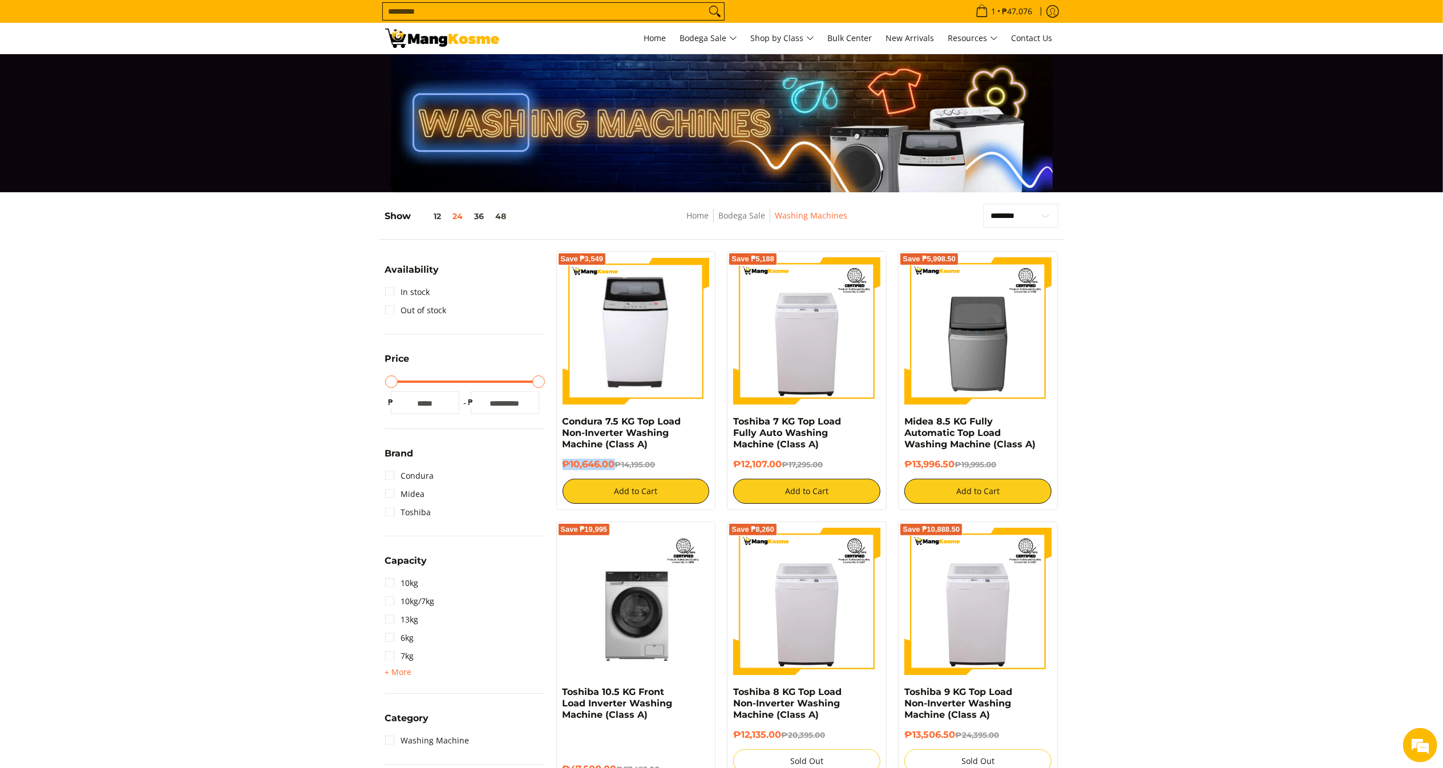
copy h6 "₱10,646.00"
copy link "Toshiba 7 KG Top Load Fully Auto Washing Machine (Class A)"
drag, startPoint x: 825, startPoint y: 444, endPoint x: 732, endPoint y: 422, distance: 96.1
click at [732, 422] on div "Save ₱5,188 Toshiba 7 KG Top Load Fully Auto Washing Machine (Class A) ₱12,107.…" at bounding box center [807, 380] width 160 height 259
drag, startPoint x: 780, startPoint y: 462, endPoint x: 728, endPoint y: 463, distance: 51.4
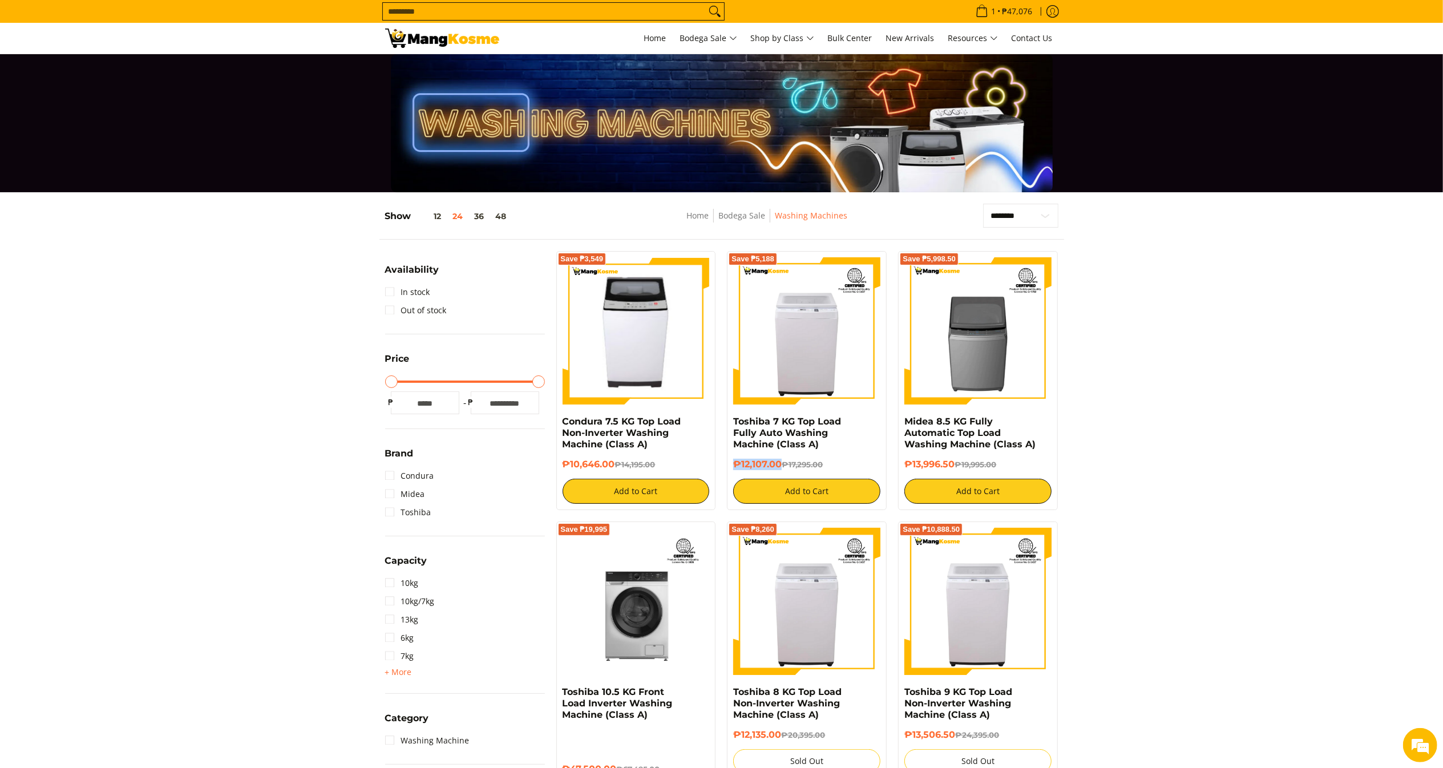
click at [728, 463] on div "Save ₱5,188 Toshiba 7 KG Top Load Fully Auto Washing Machine (Class A) ₱12,107.…" at bounding box center [807, 380] width 160 height 259
copy h6 "₱12,107.00"
drag, startPoint x: 1042, startPoint y: 447, endPoint x: 907, endPoint y: 423, distance: 136.2
click at [907, 423] on h4 "Midea 8.5 KG Fully Automatic Top Load Washing Machine (Class A)" at bounding box center [978, 433] width 147 height 34
copy link "Midea 8.5 KG Fully Automatic Top Load Washing Machine (Class A)"
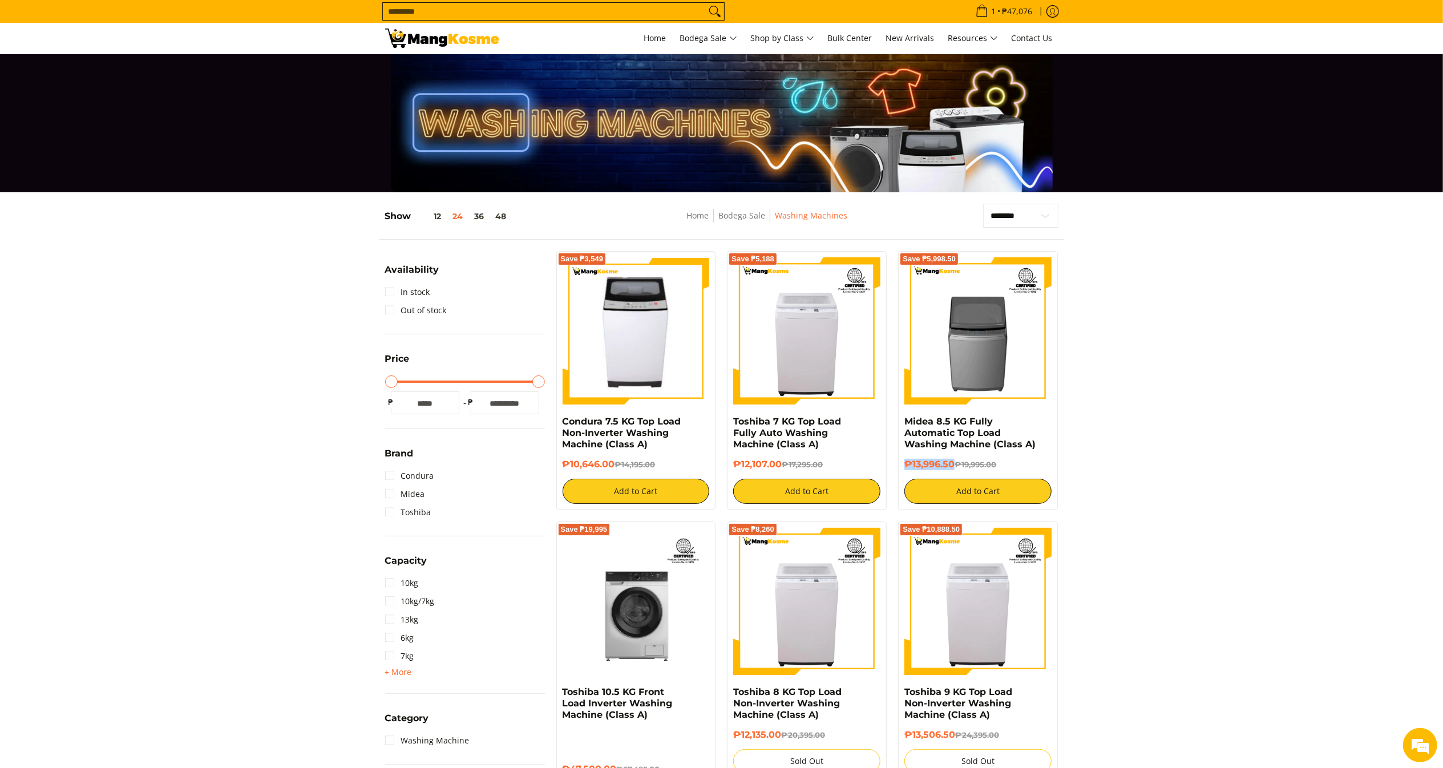
drag, startPoint x: 956, startPoint y: 462, endPoint x: 896, endPoint y: 463, distance: 60.5
click at [896, 463] on div "Save ₱5,998.50 Midea 8.5 KG Fully Automatic Top Load Washing Machine (Class A) …" at bounding box center [978, 380] width 171 height 259
copy h6 "₱13,996.50"
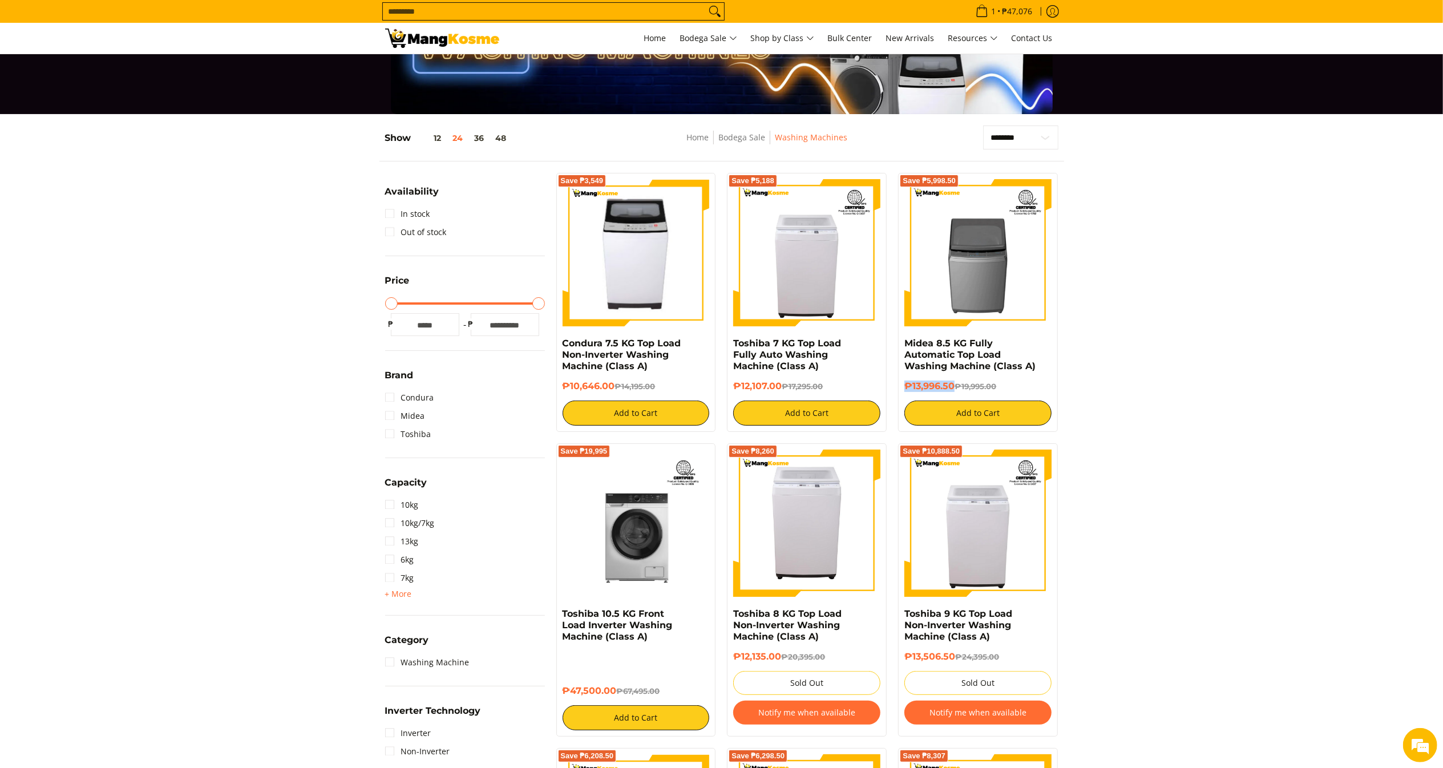
scroll to position [114, 0]
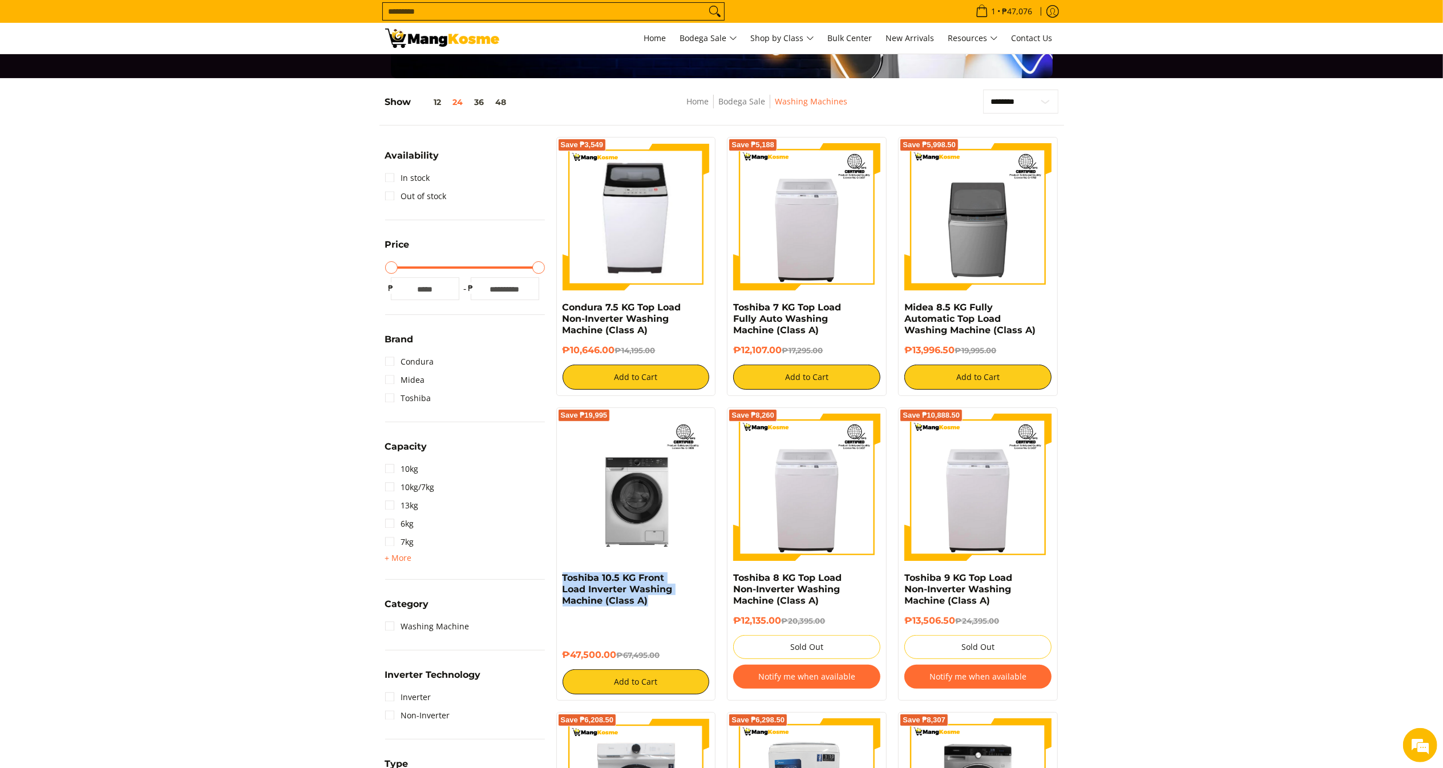
drag, startPoint x: 651, startPoint y: 607, endPoint x: 558, endPoint y: 575, distance: 97.6
click at [558, 575] on div "Save ₱19,995 Toshiba 10.5 KG Front Load Inverter Washing Machine (Class A) ₱47,…" at bounding box center [636, 553] width 160 height 293
copy link "Toshiba 10.5 KG Front Load Inverter Washing Machine (Class A)"
copy h6 "₱47,500.00"
drag, startPoint x: 614, startPoint y: 660, endPoint x: 558, endPoint y: 655, distance: 56.7
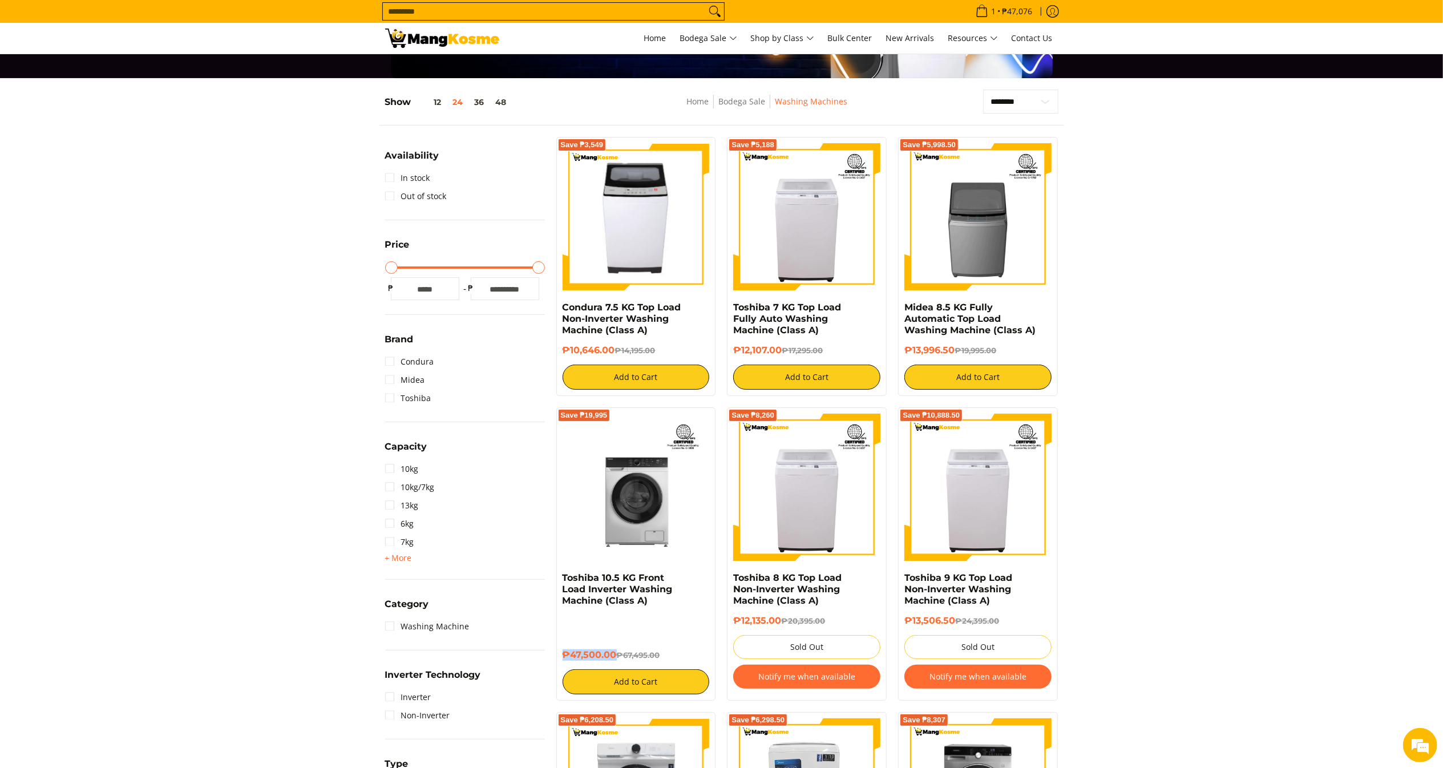
click at [558, 655] on div "Save ₱19,995 Toshiba 10.5 KG Front Load Inverter Washing Machine (Class A) ₱47,…" at bounding box center [636, 553] width 160 height 293
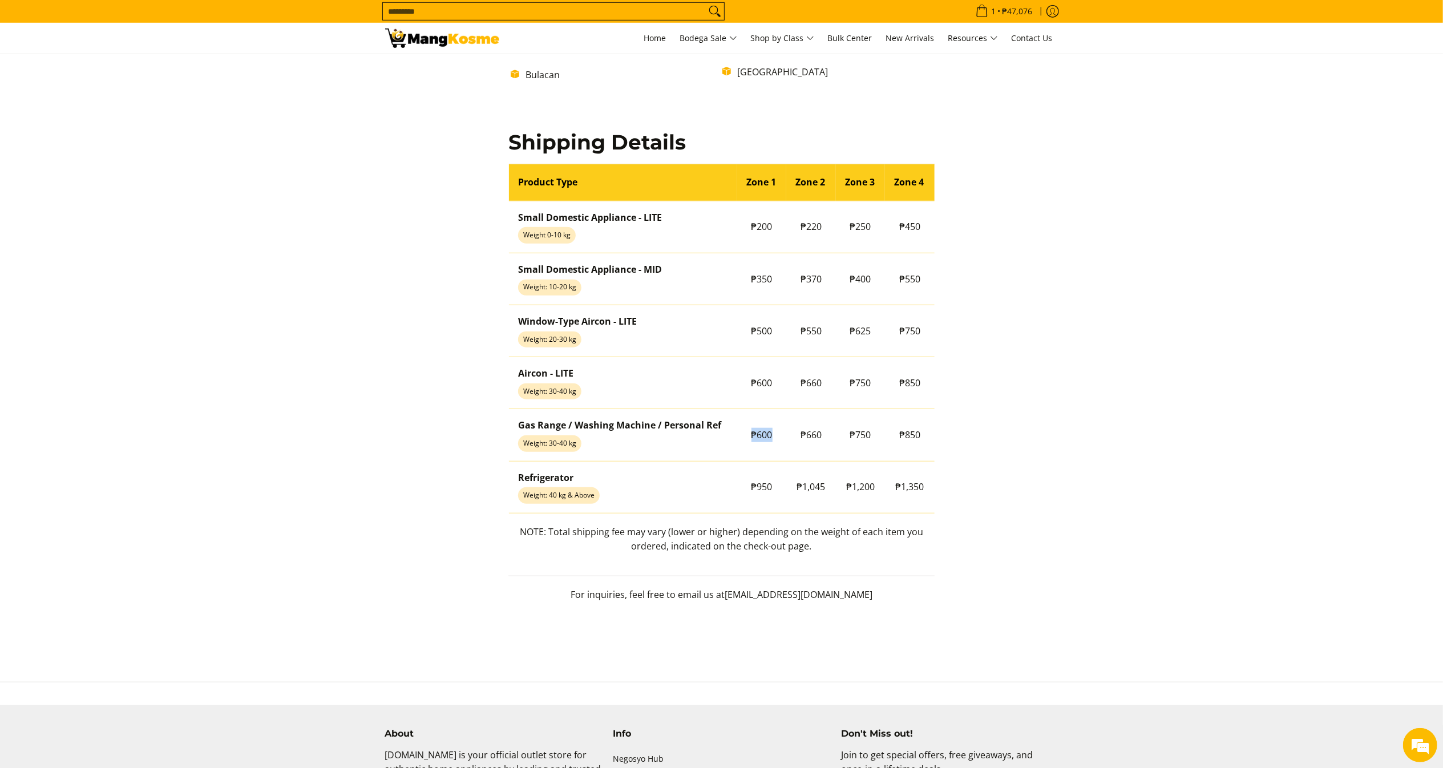
scroll to position [891, 0]
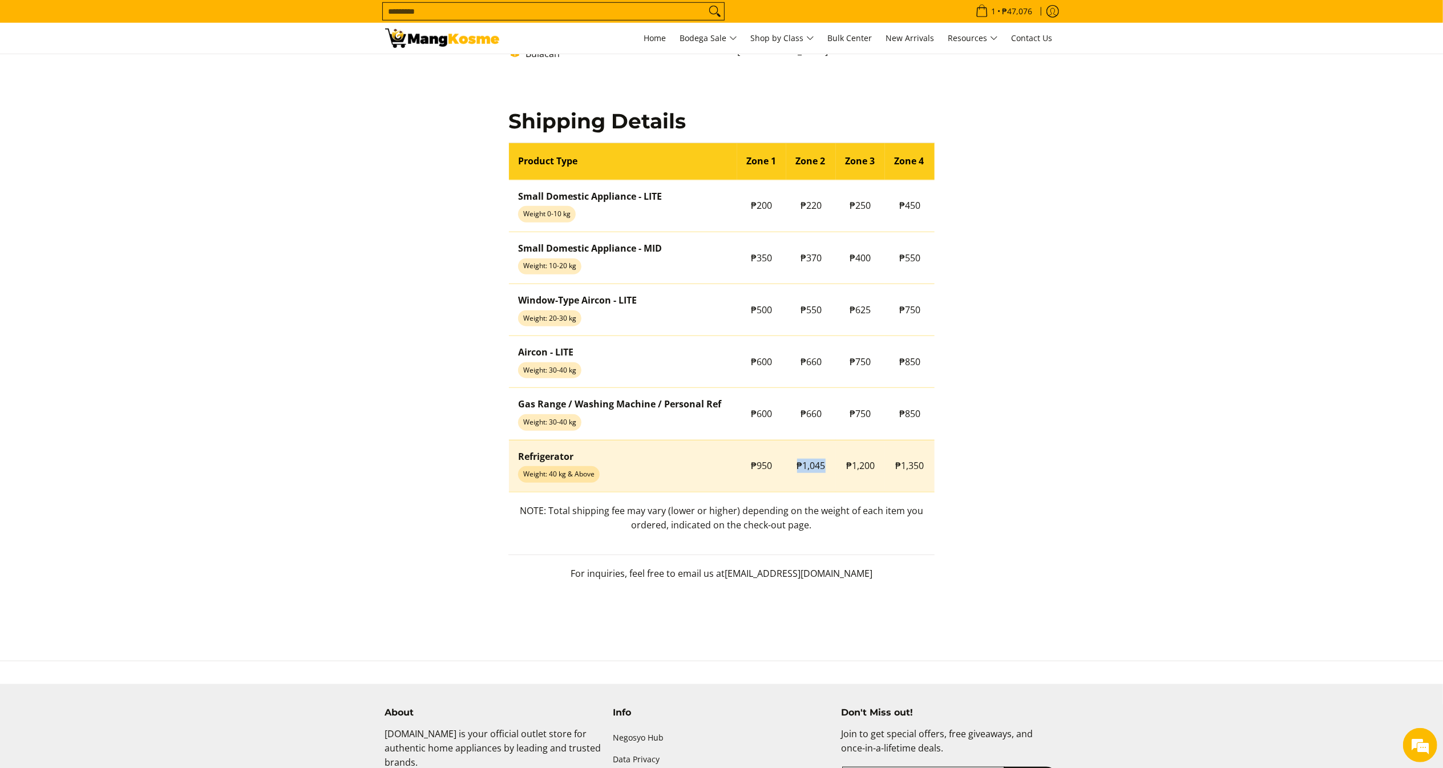
drag, startPoint x: 793, startPoint y: 465, endPoint x: 829, endPoint y: 470, distance: 36.4
click at [829, 470] on td "₱1,045" at bounding box center [811, 466] width 50 height 52
copy span "₱1,045"
